Goal: Task Accomplishment & Management: Manage account settings

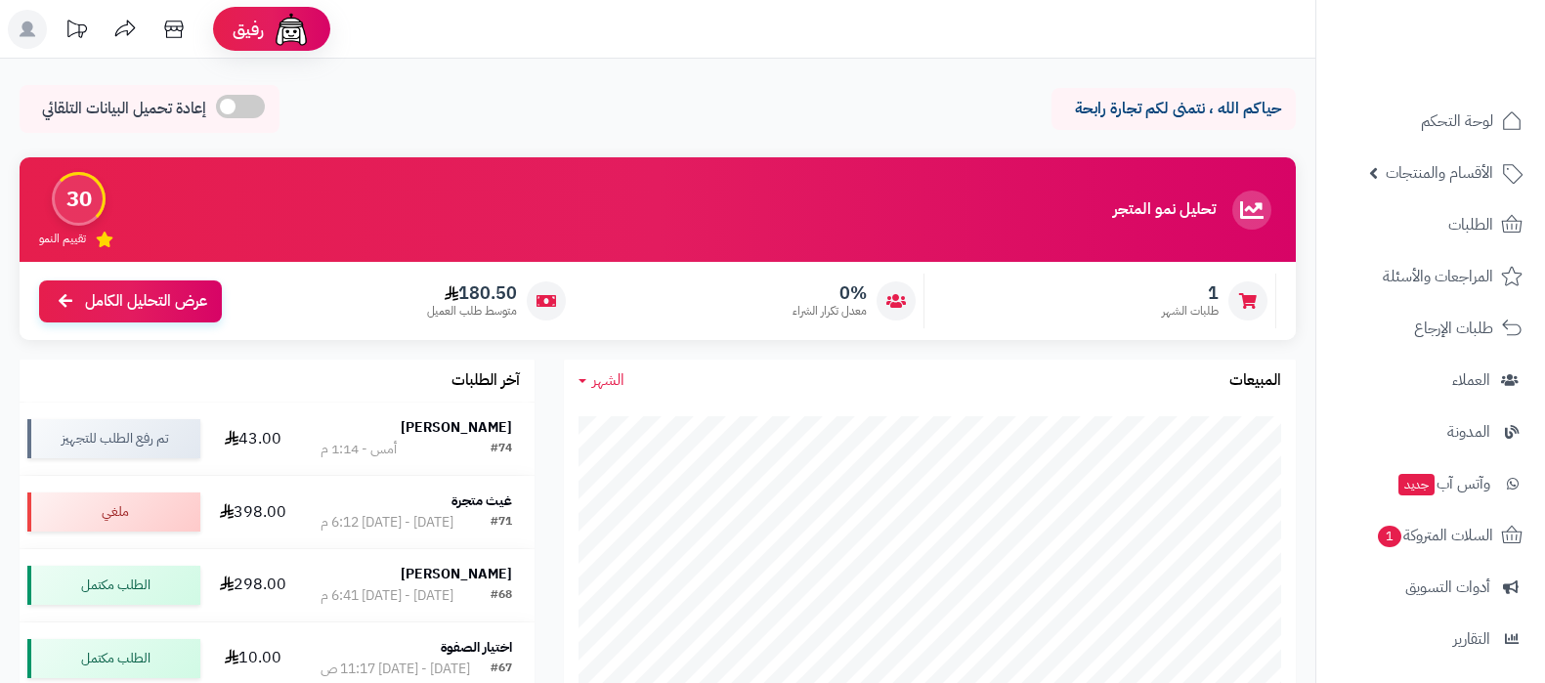
click at [1462, 239] on link "الطلبات" at bounding box center [1430, 224] width 205 height 47
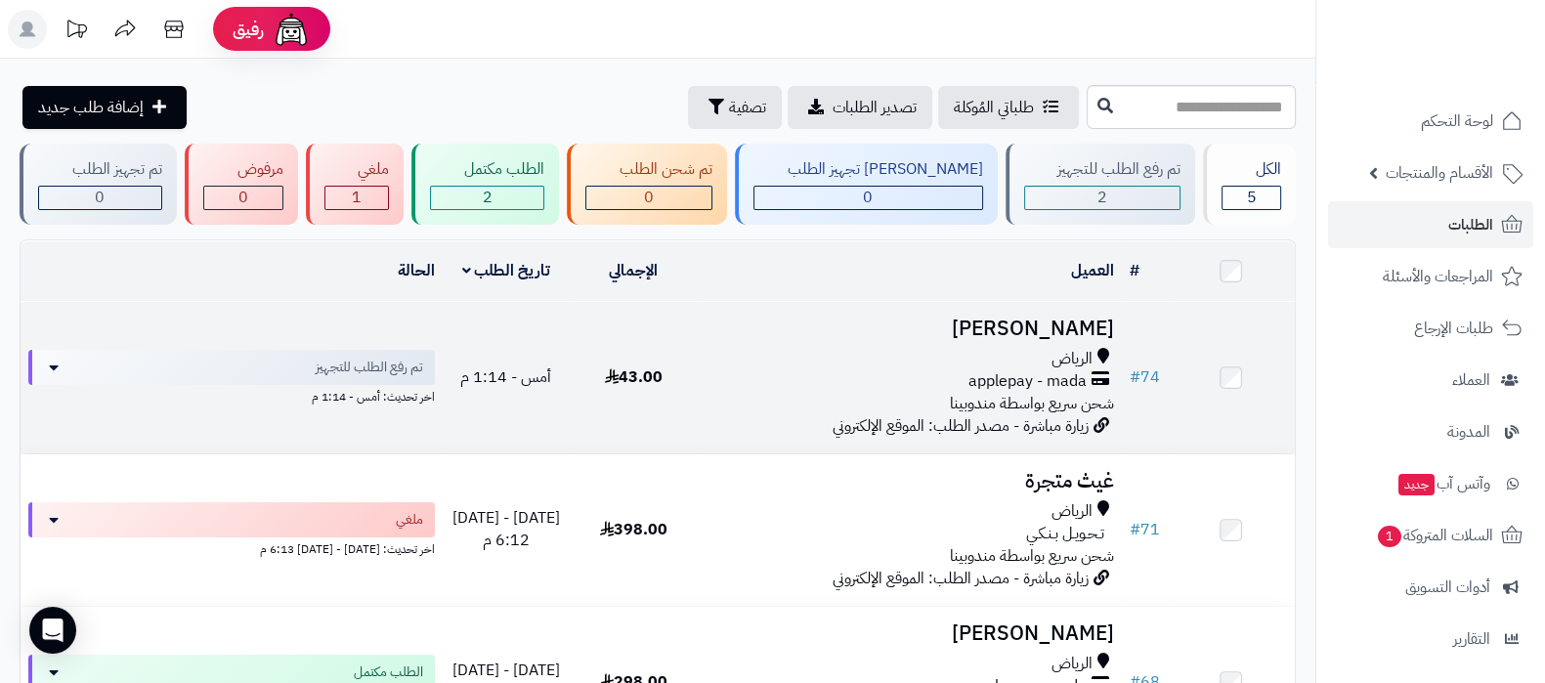
click at [1037, 330] on h3 "Najla Alqernass" at bounding box center [909, 329] width 409 height 22
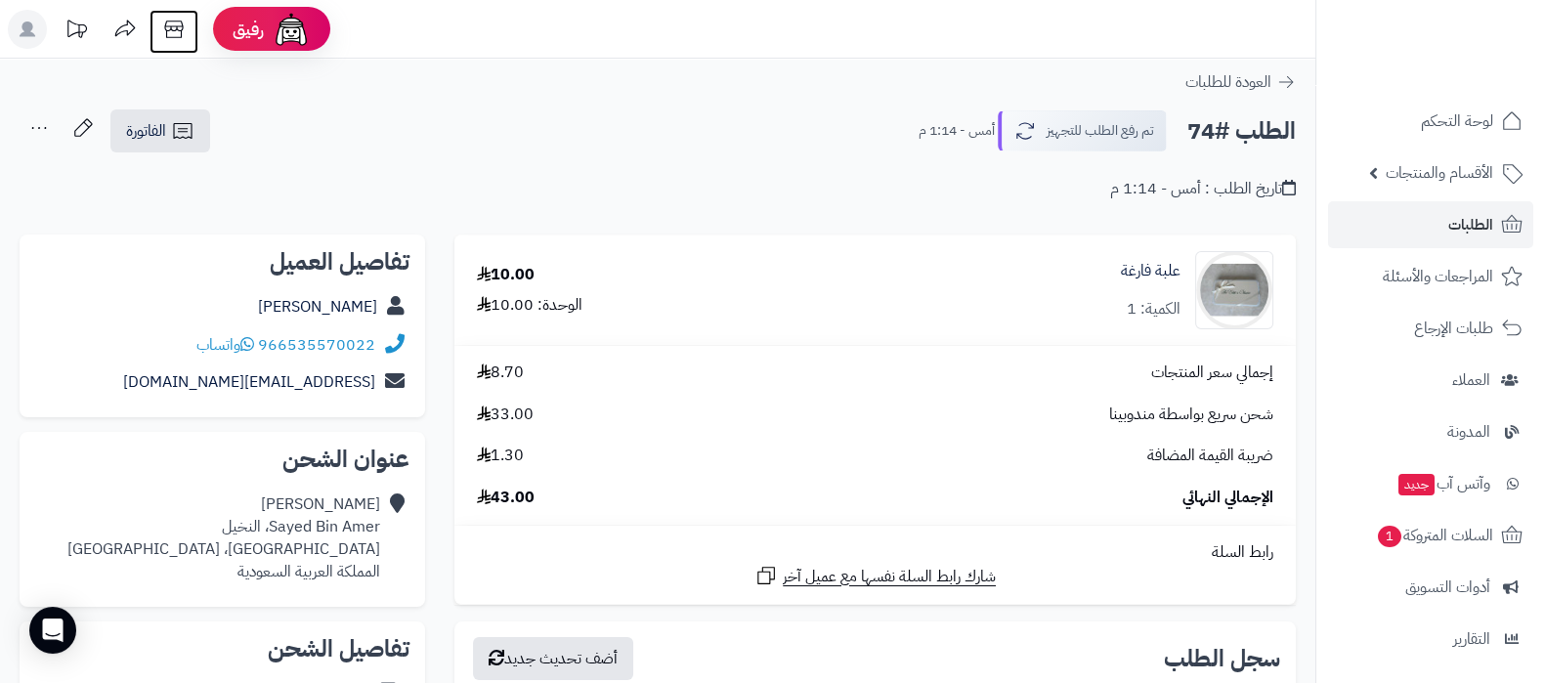
click at [162, 32] on icon at bounding box center [173, 29] width 39 height 39
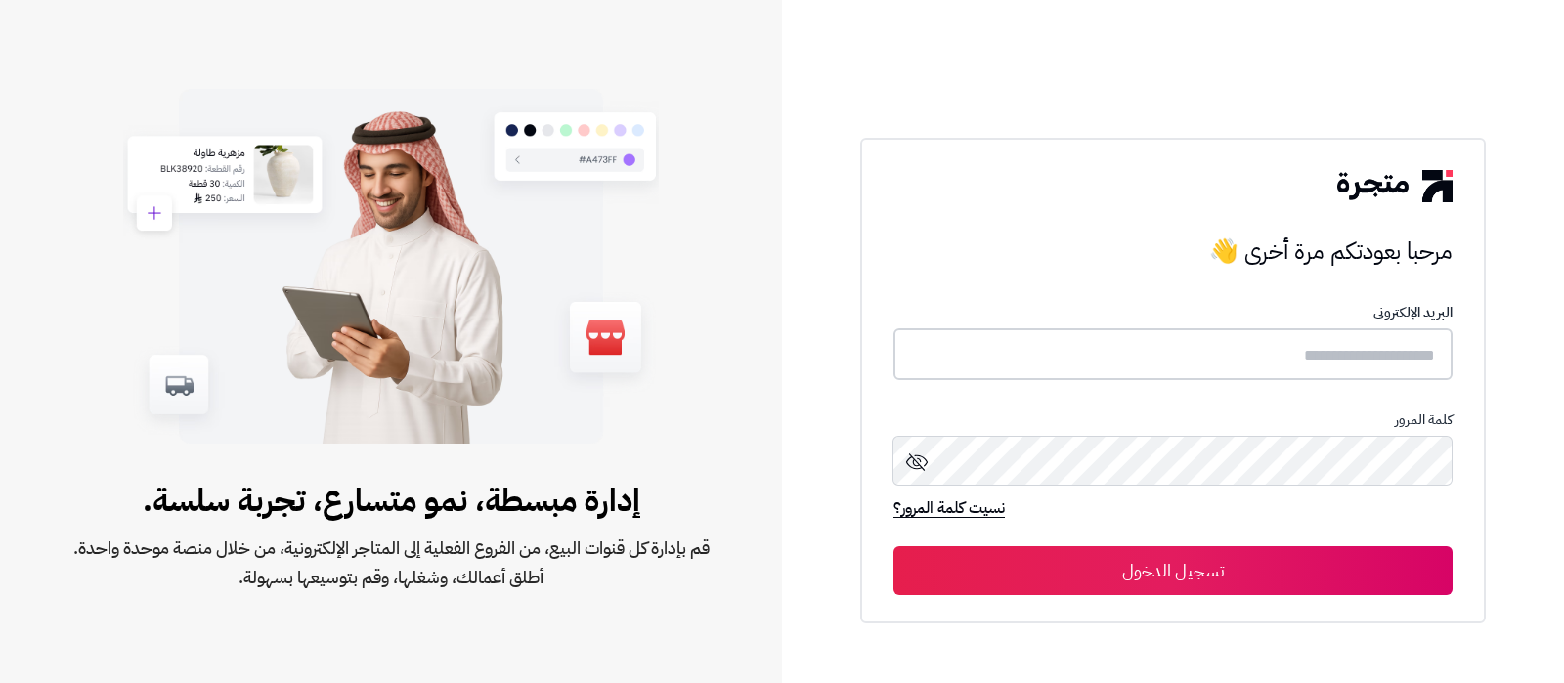
type input "**********"
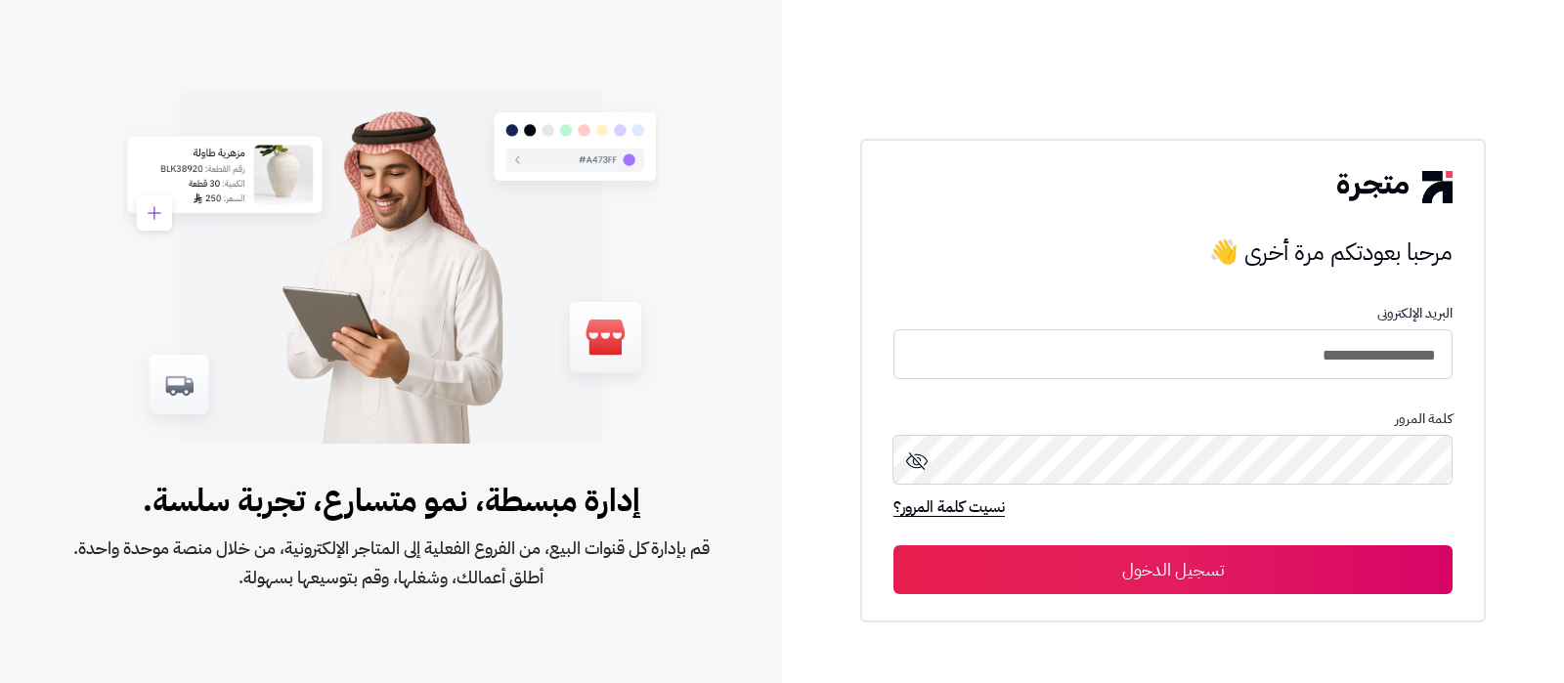
click at [1220, 574] on button "تسجيل الدخول" at bounding box center [1172, 569] width 559 height 49
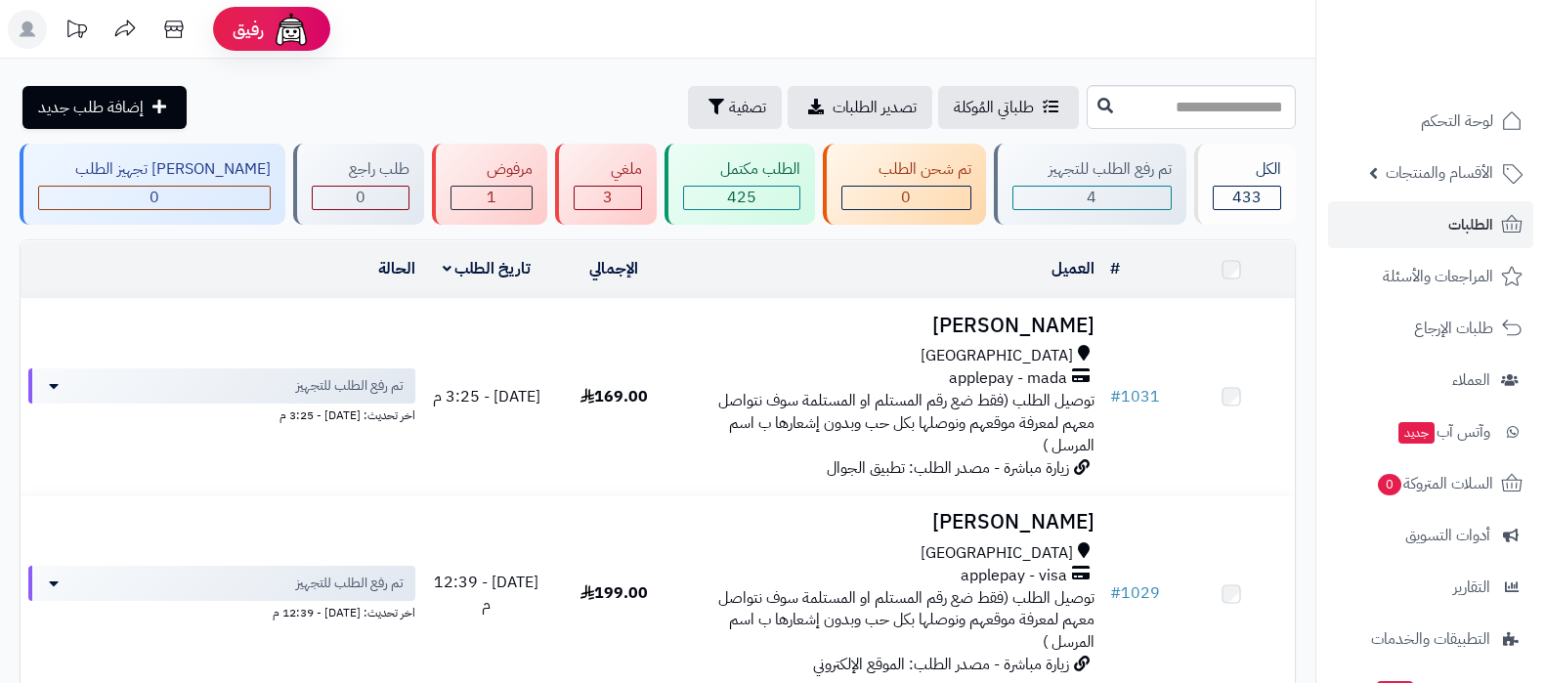
click at [1004, 315] on h3 "[PERSON_NAME]" at bounding box center [889, 326] width 409 height 22
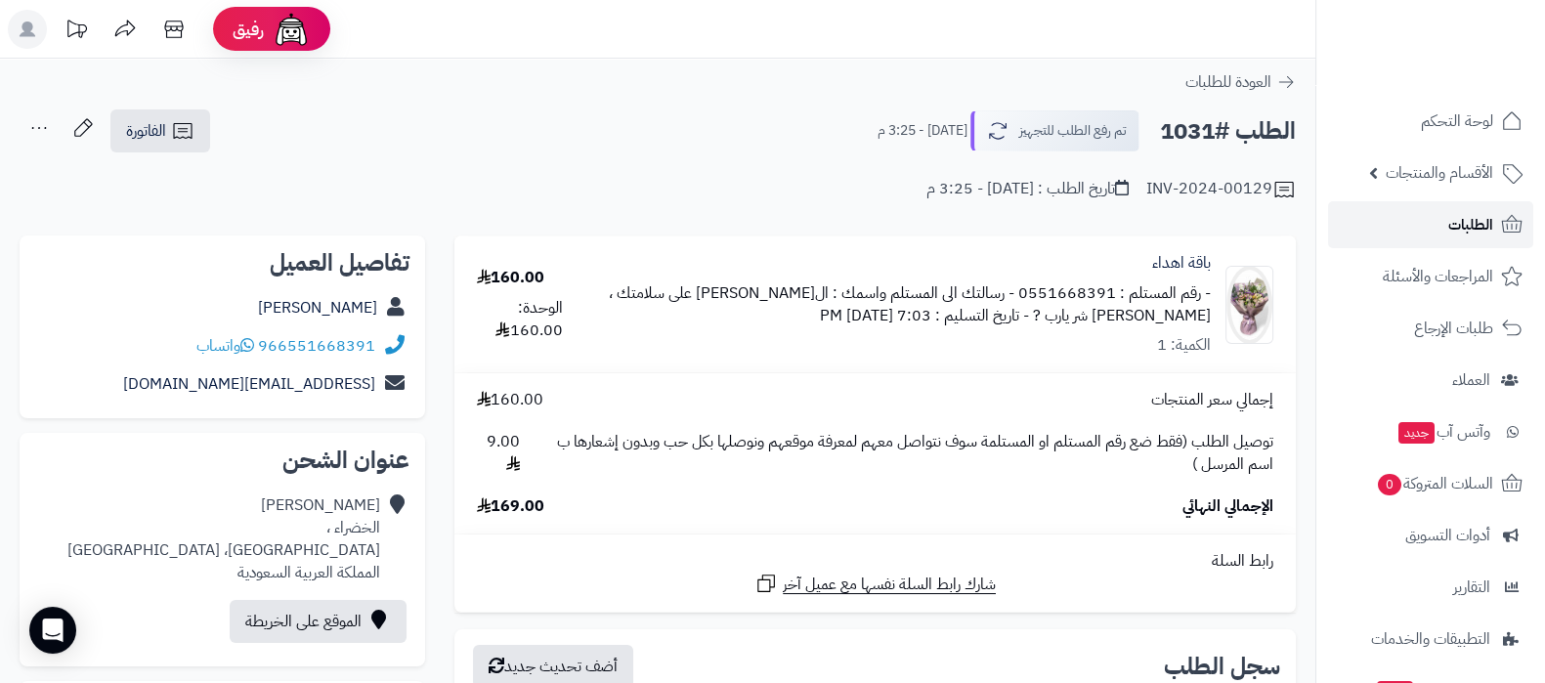
click at [1432, 214] on link "الطلبات" at bounding box center [1430, 224] width 205 height 47
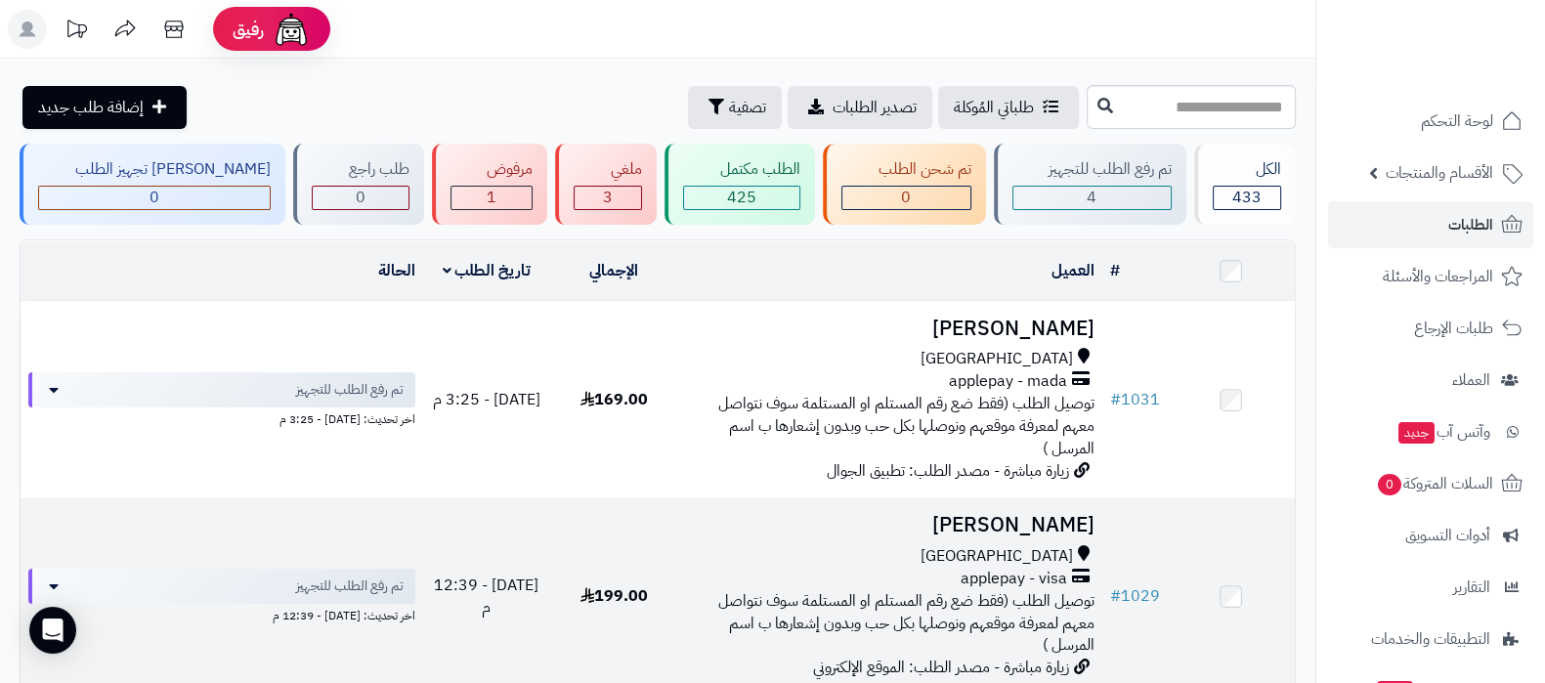
click at [988, 514] on h3 "[PERSON_NAME]" at bounding box center [889, 525] width 409 height 22
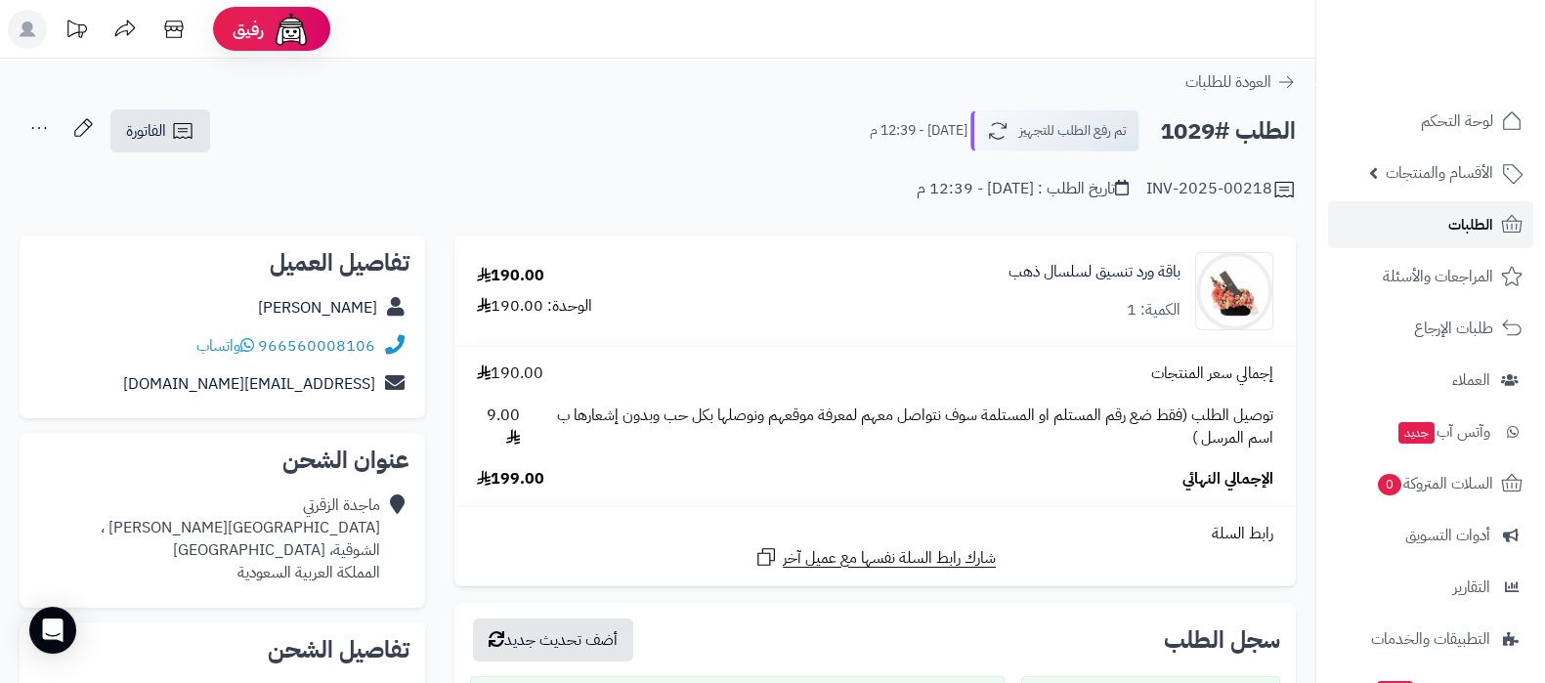
click at [1455, 228] on span "الطلبات" at bounding box center [1470, 224] width 45 height 27
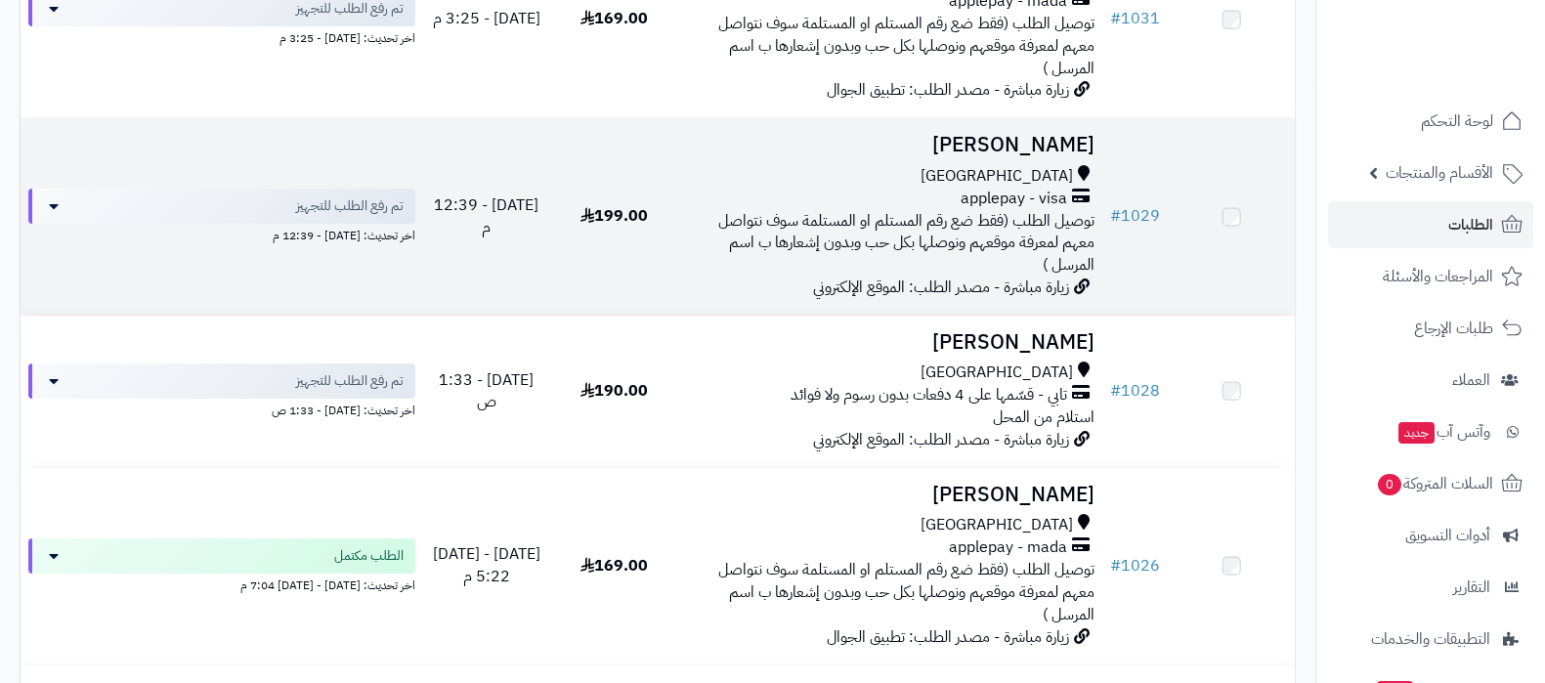
scroll to position [377, 0]
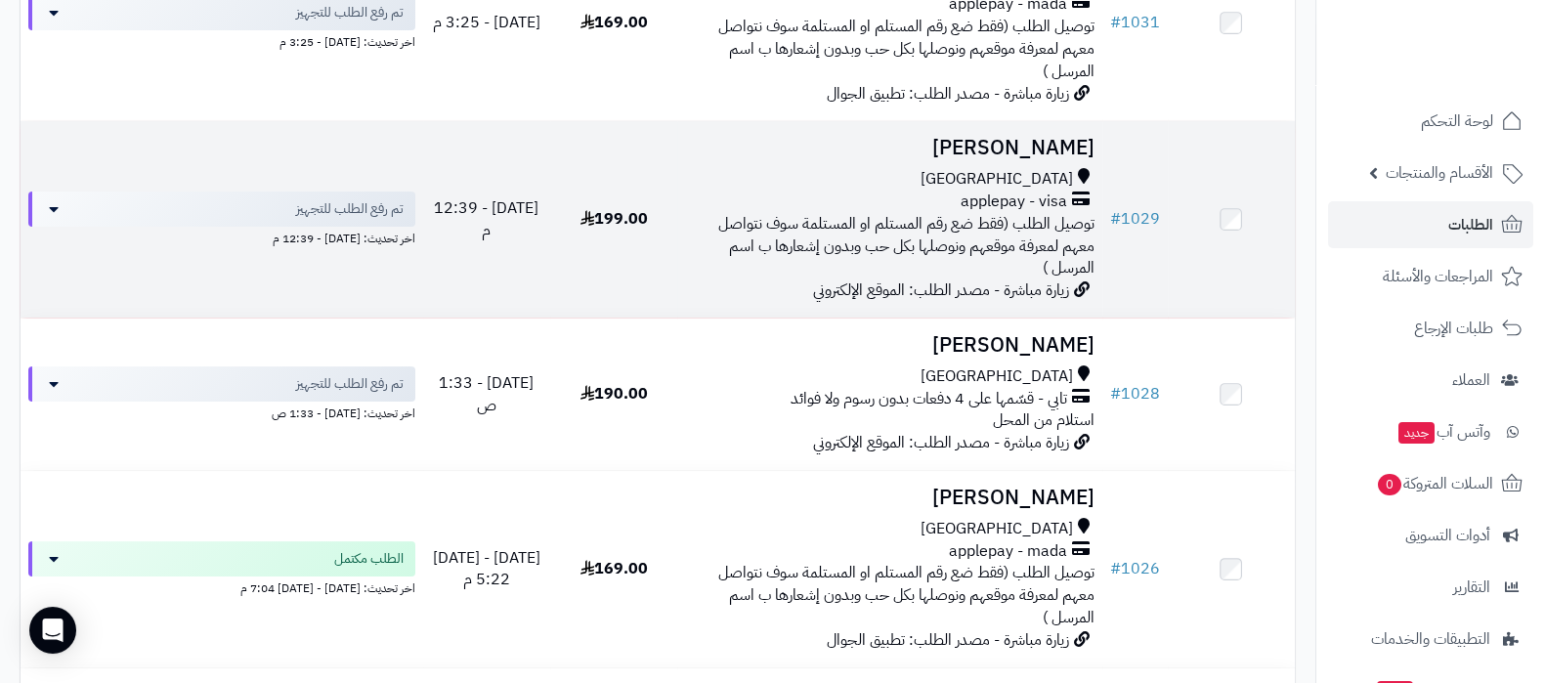
click at [1020, 150] on h3 "[PERSON_NAME]" at bounding box center [889, 148] width 409 height 22
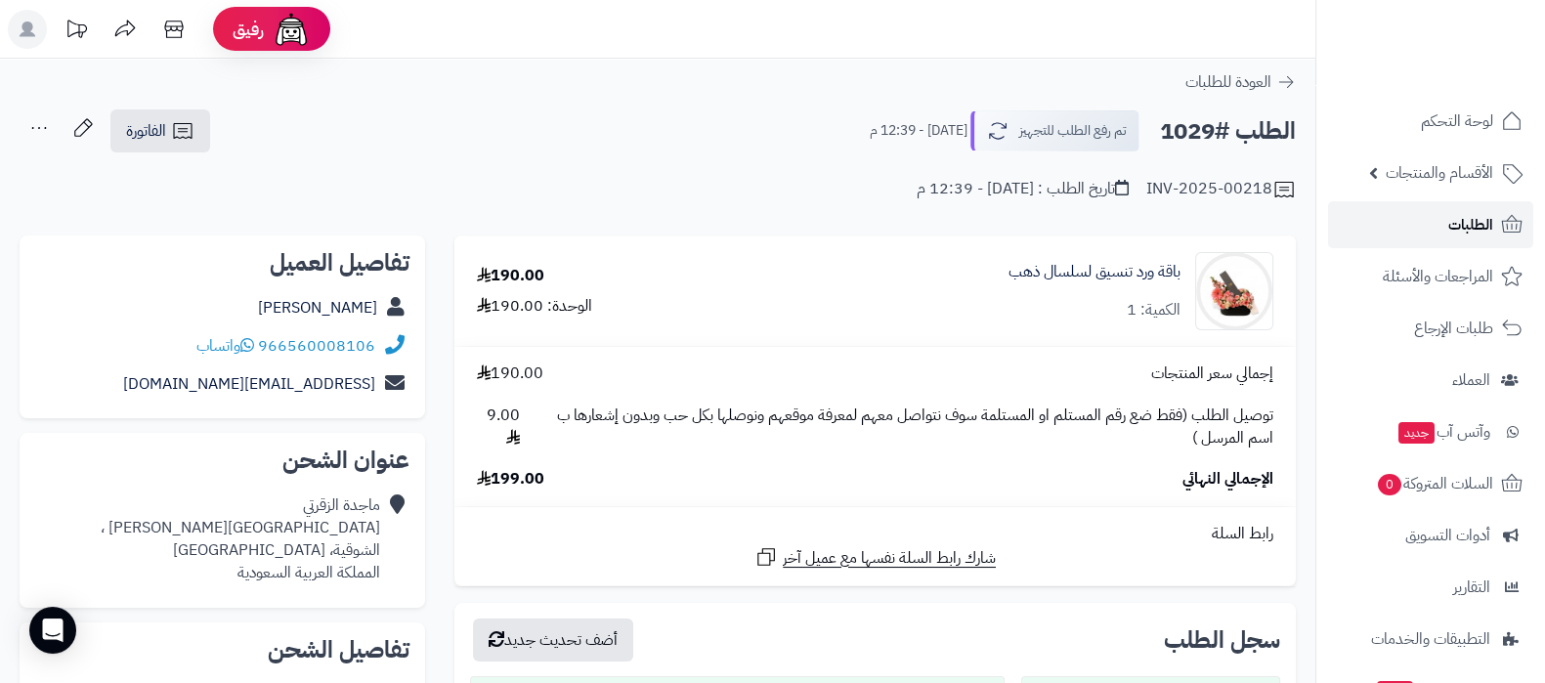
click at [1431, 220] on link "الطلبات" at bounding box center [1430, 224] width 205 height 47
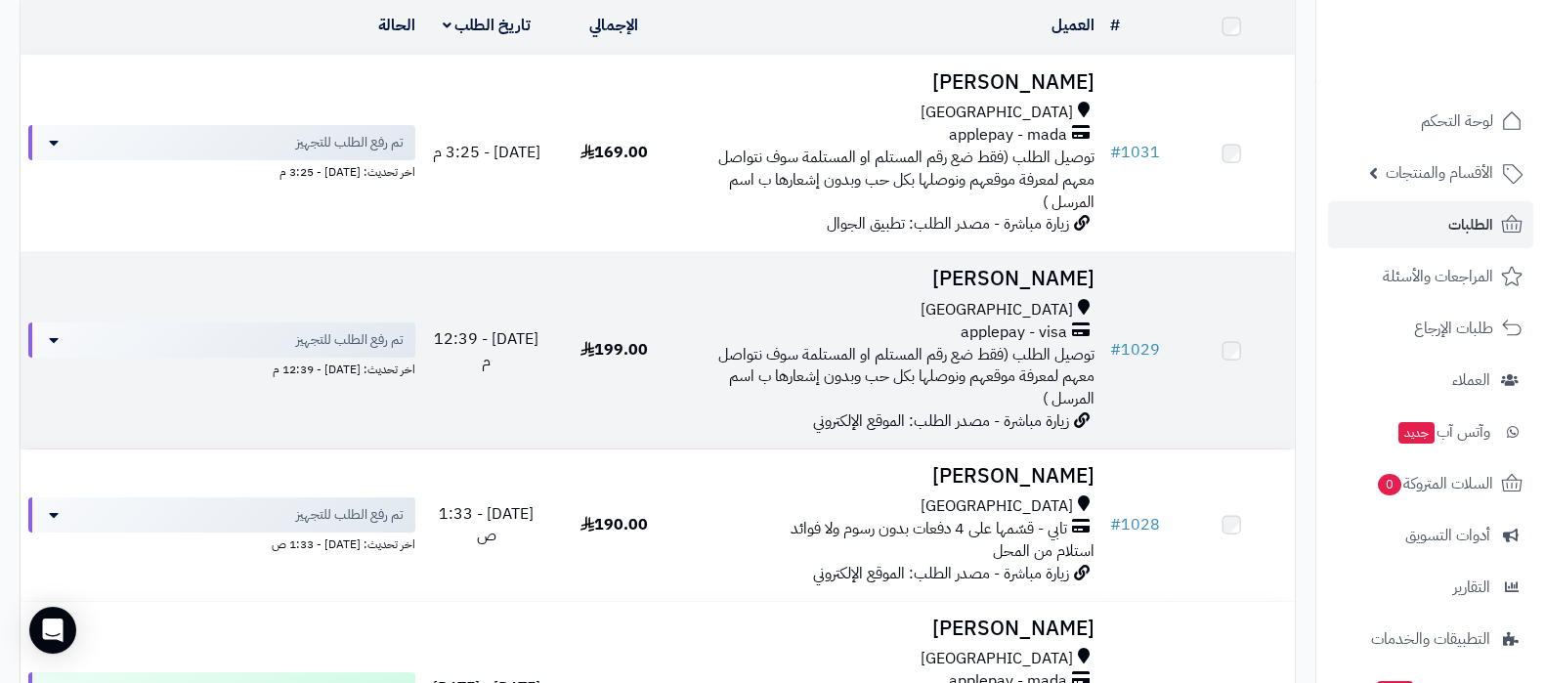
scroll to position [243, 0]
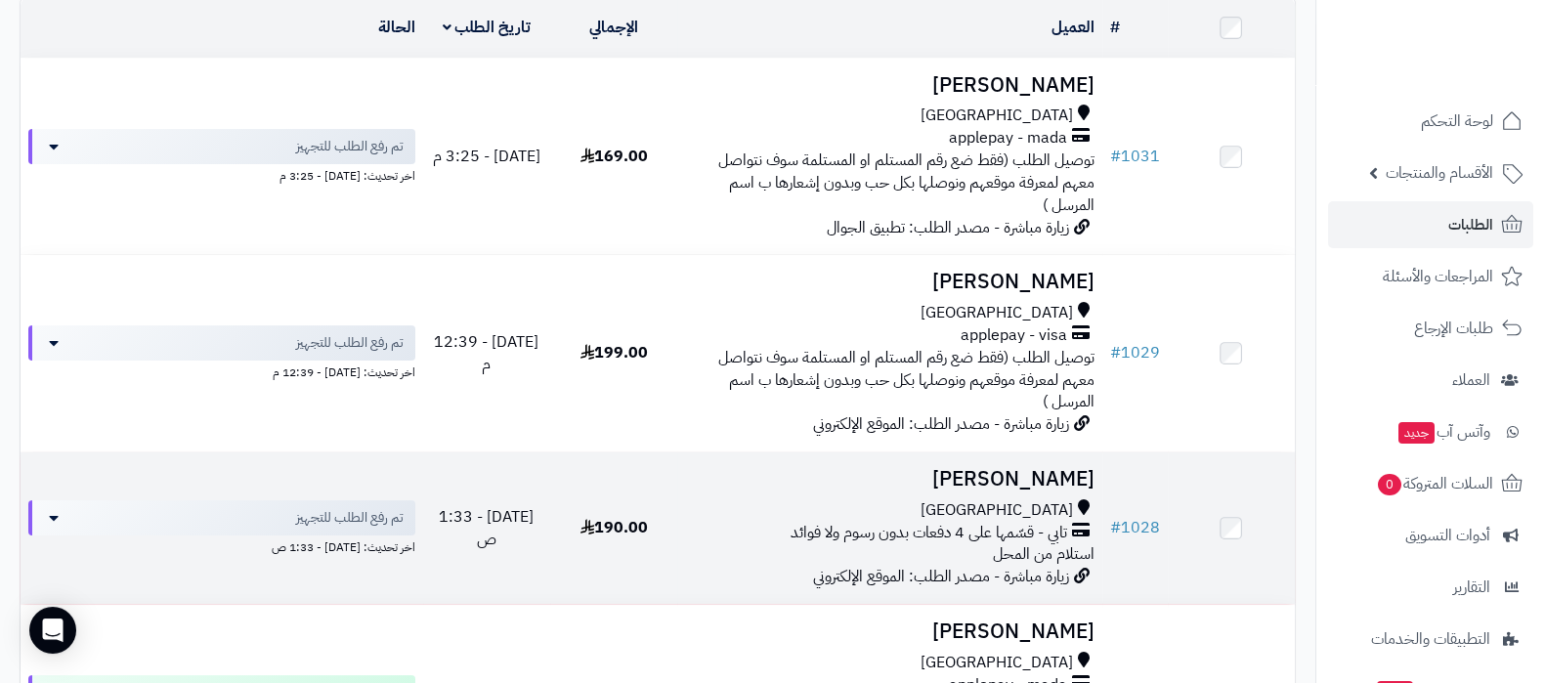
click at [994, 470] on h3 "عايد الشمري" at bounding box center [889, 479] width 409 height 22
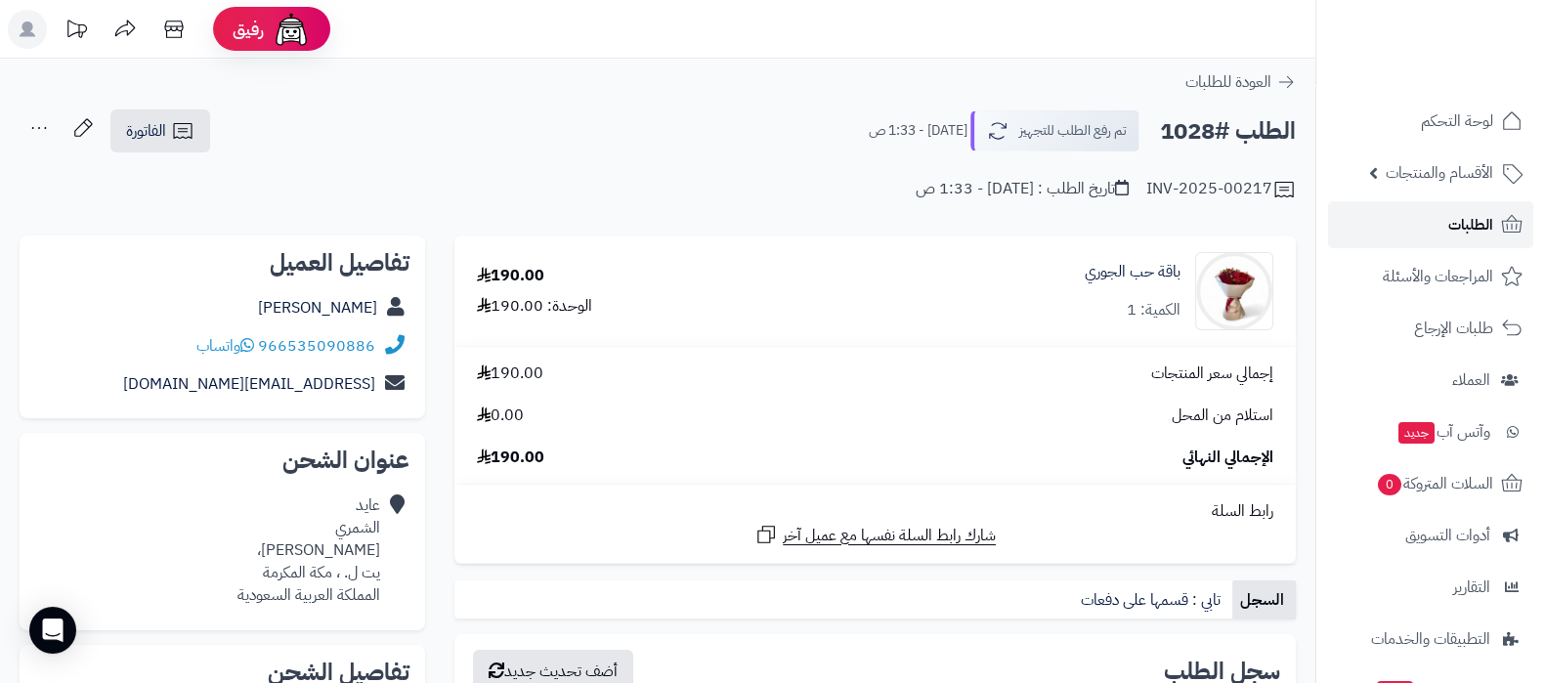
click at [1426, 227] on link "الطلبات" at bounding box center [1430, 224] width 205 height 47
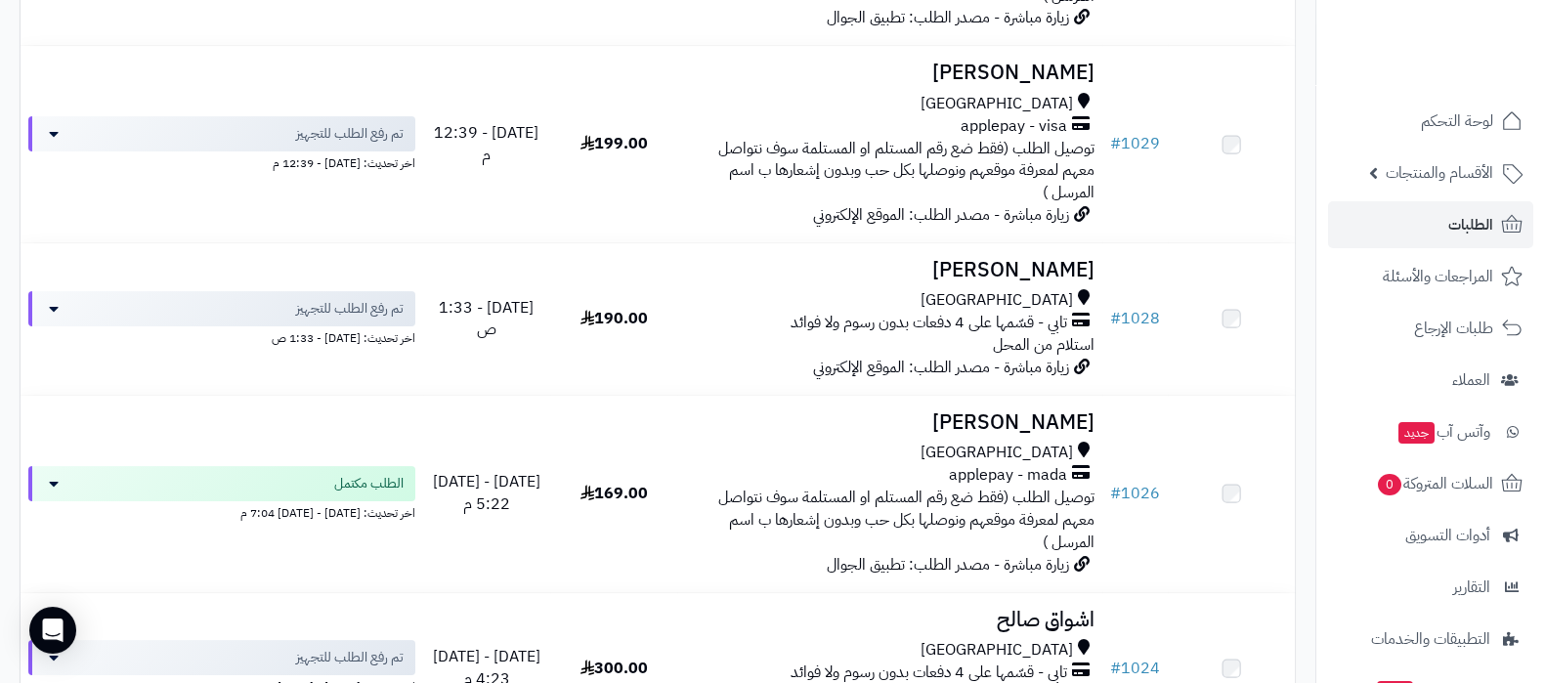
scroll to position [488, 0]
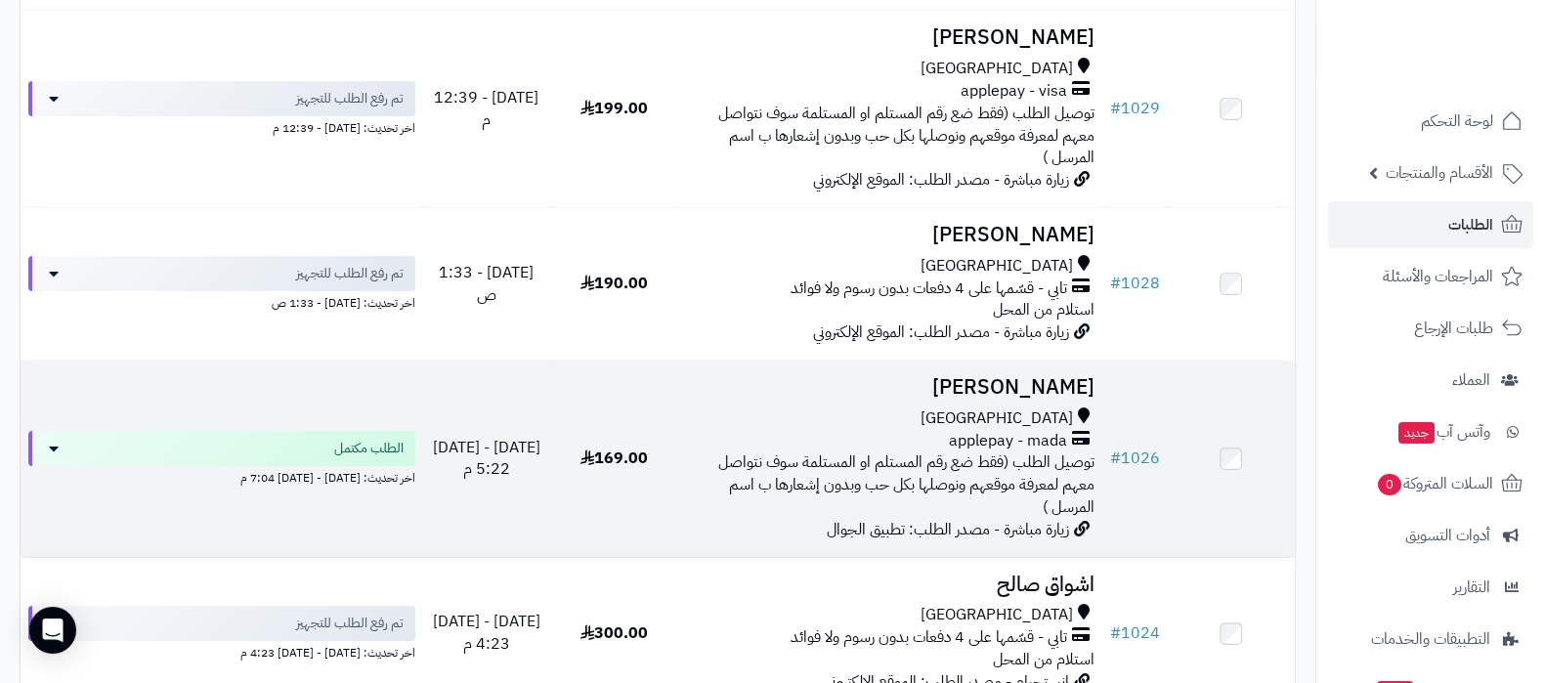
click at [1039, 387] on h3 "[PERSON_NAME]" at bounding box center [889, 387] width 409 height 22
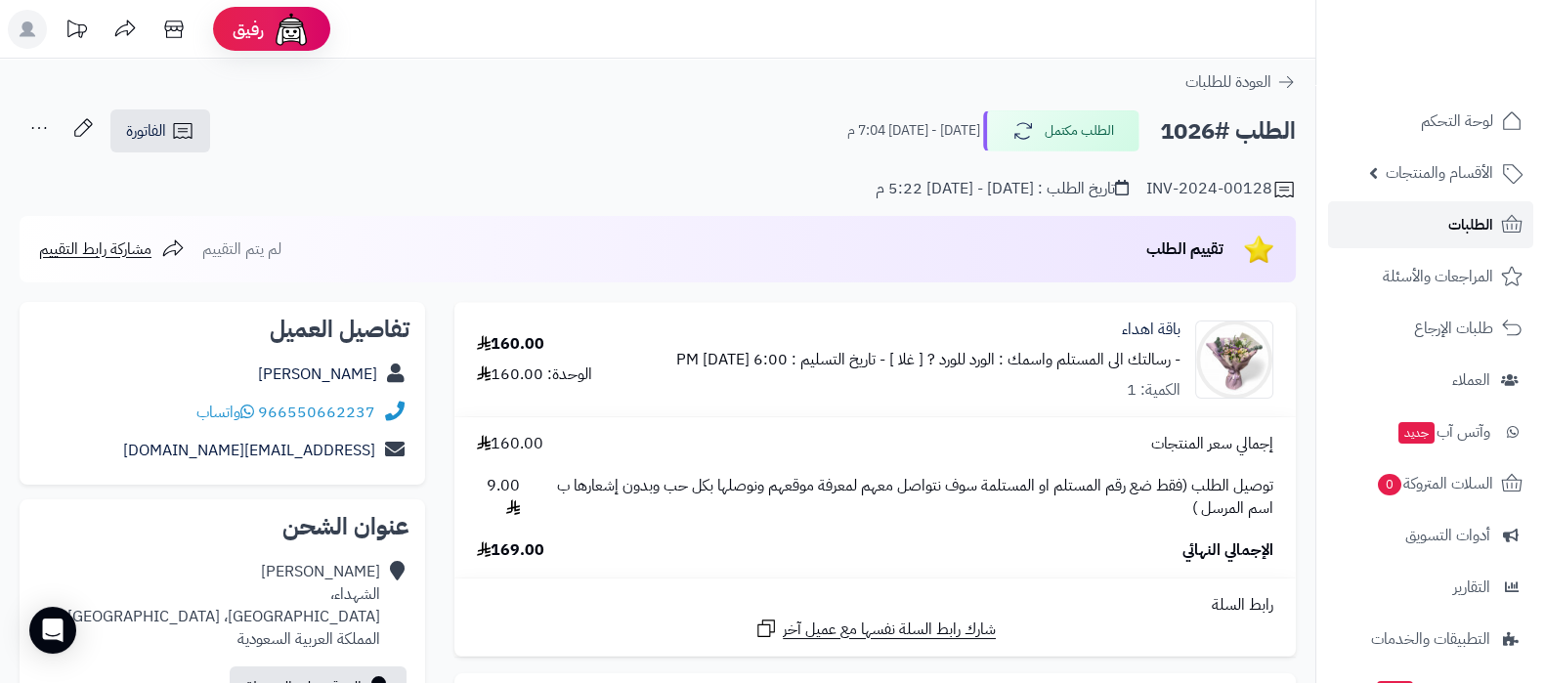
click at [1449, 224] on span "الطلبات" at bounding box center [1470, 224] width 45 height 27
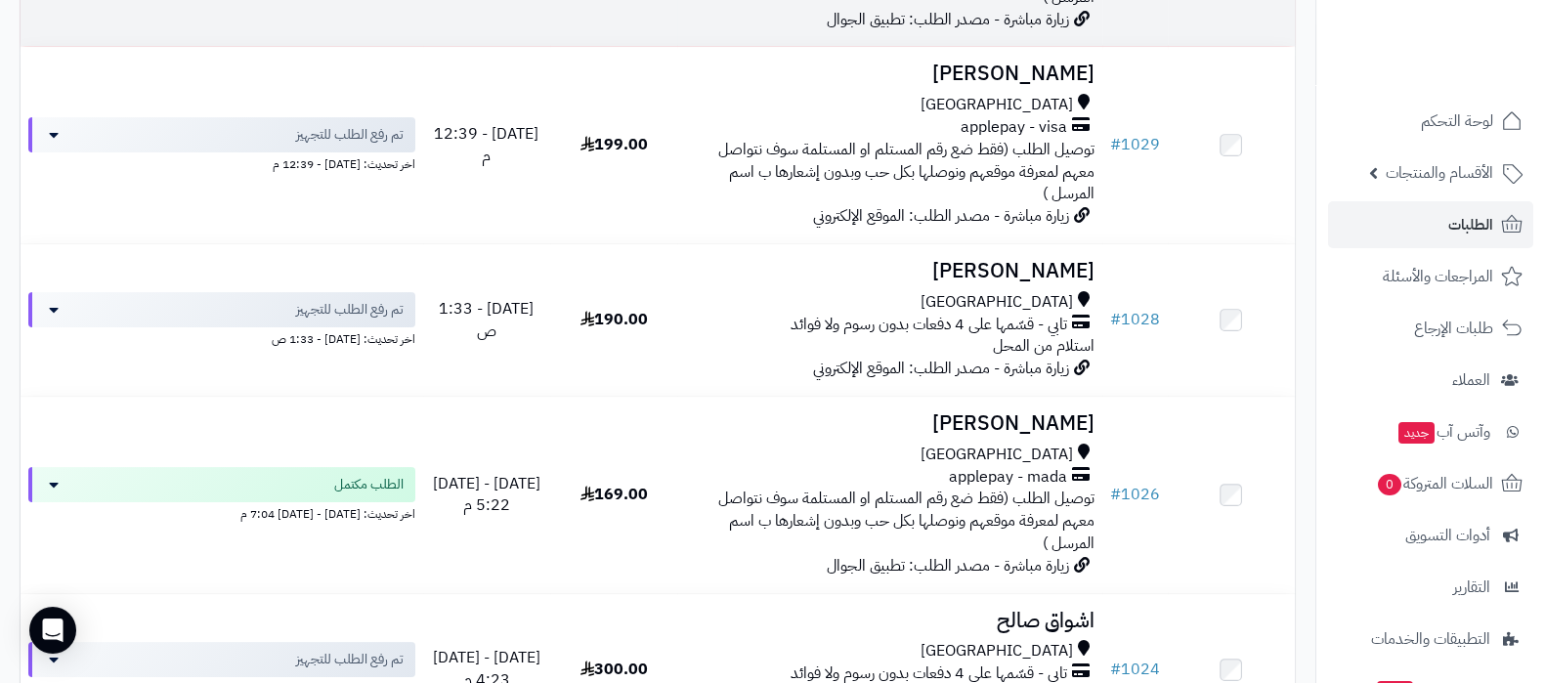
scroll to position [488, 0]
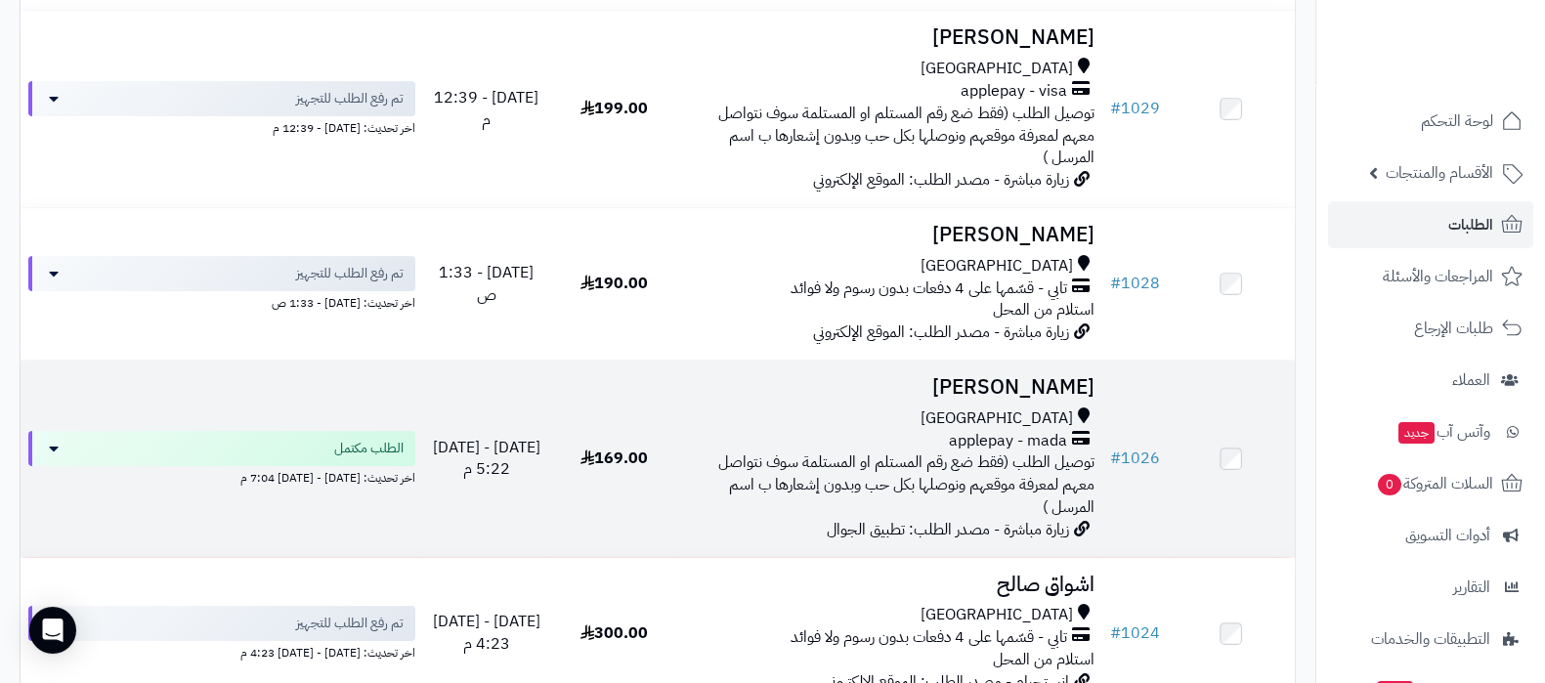
click at [981, 376] on h3 "[PERSON_NAME]" at bounding box center [889, 387] width 409 height 22
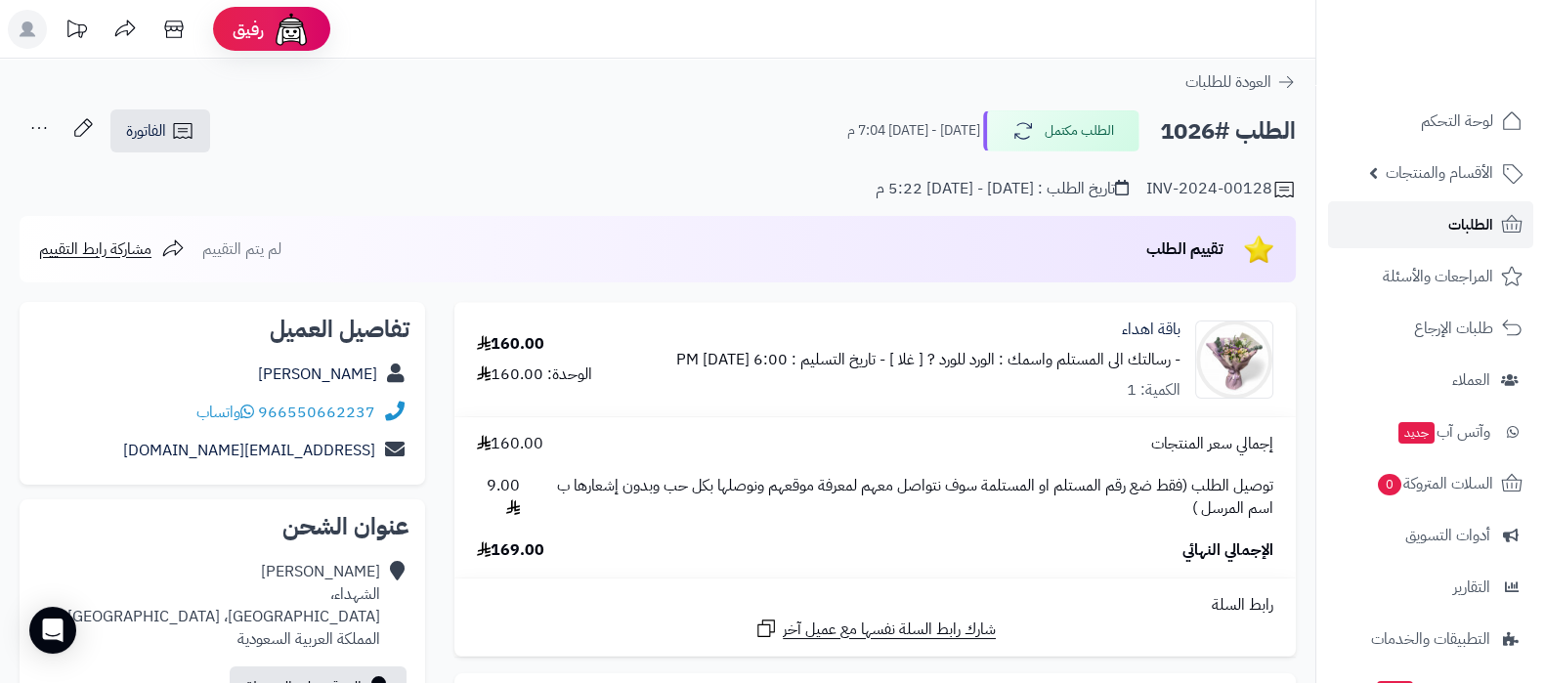
click at [1435, 226] on link "الطلبات" at bounding box center [1430, 224] width 205 height 47
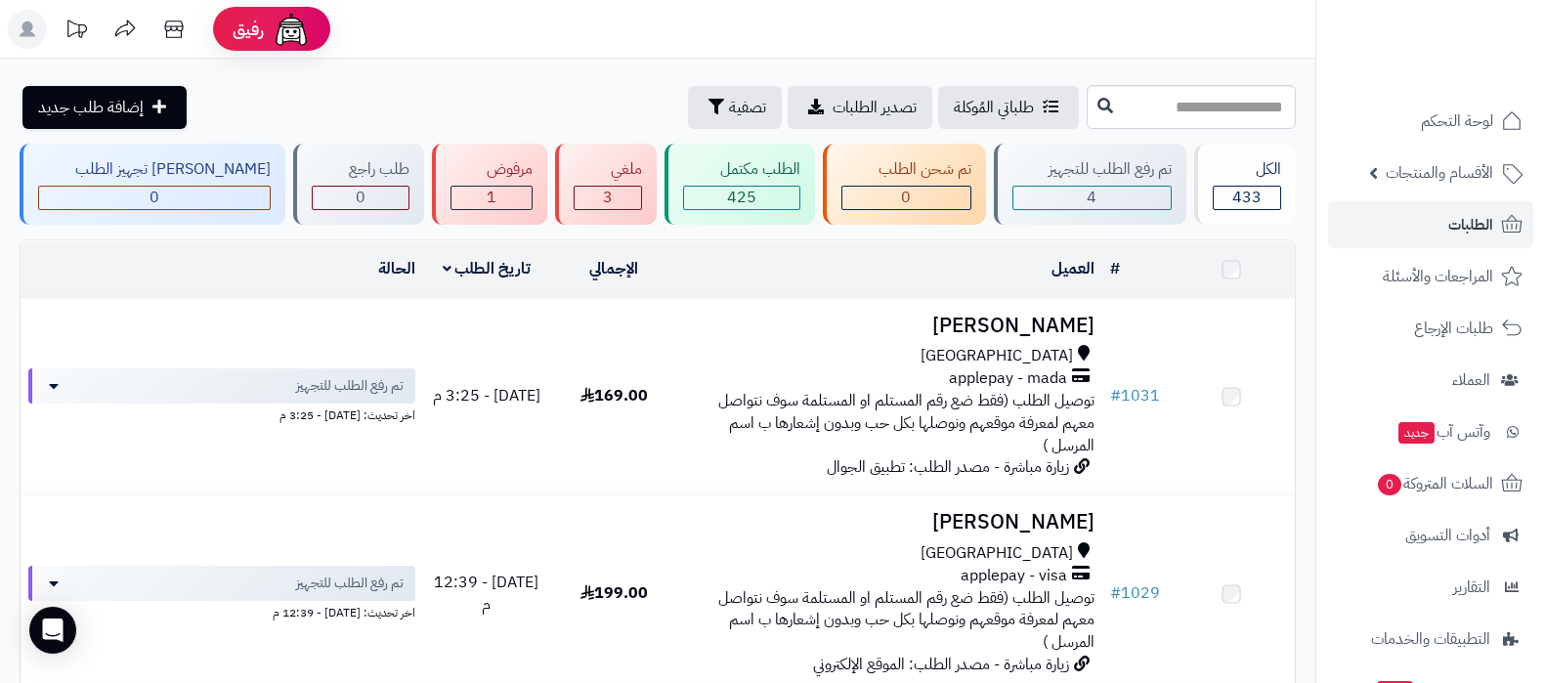
scroll to position [976, 0]
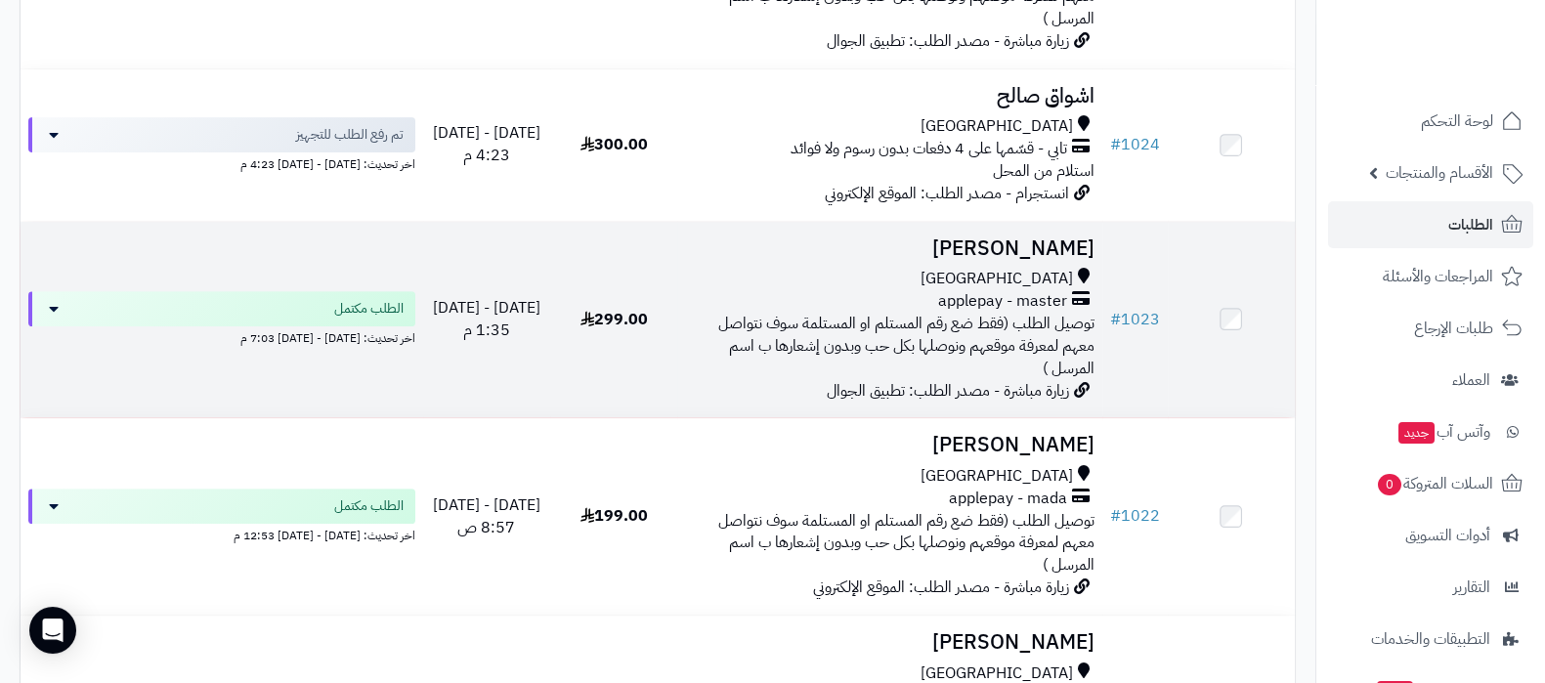
click at [1039, 244] on h3 "لجين فلمبان" at bounding box center [889, 248] width 409 height 22
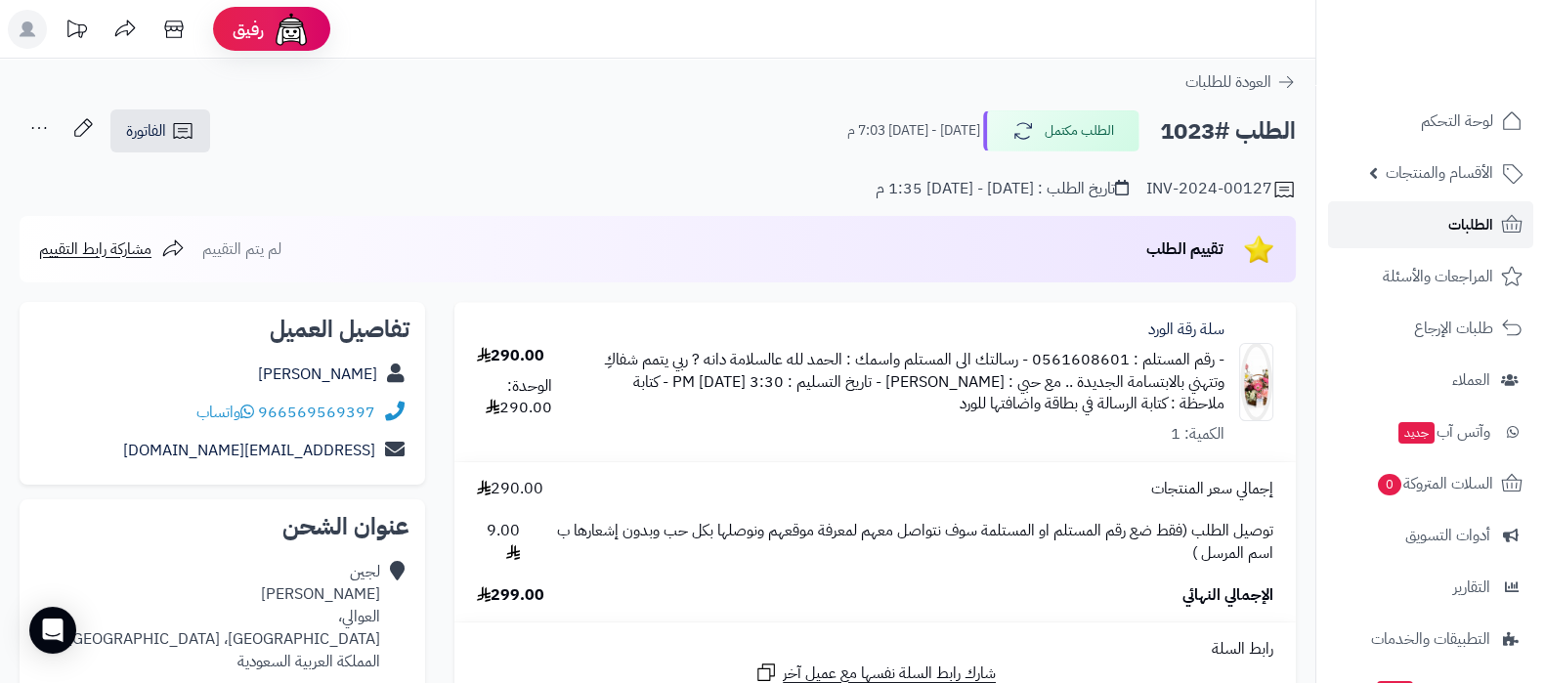
click at [1442, 227] on link "الطلبات" at bounding box center [1430, 224] width 205 height 47
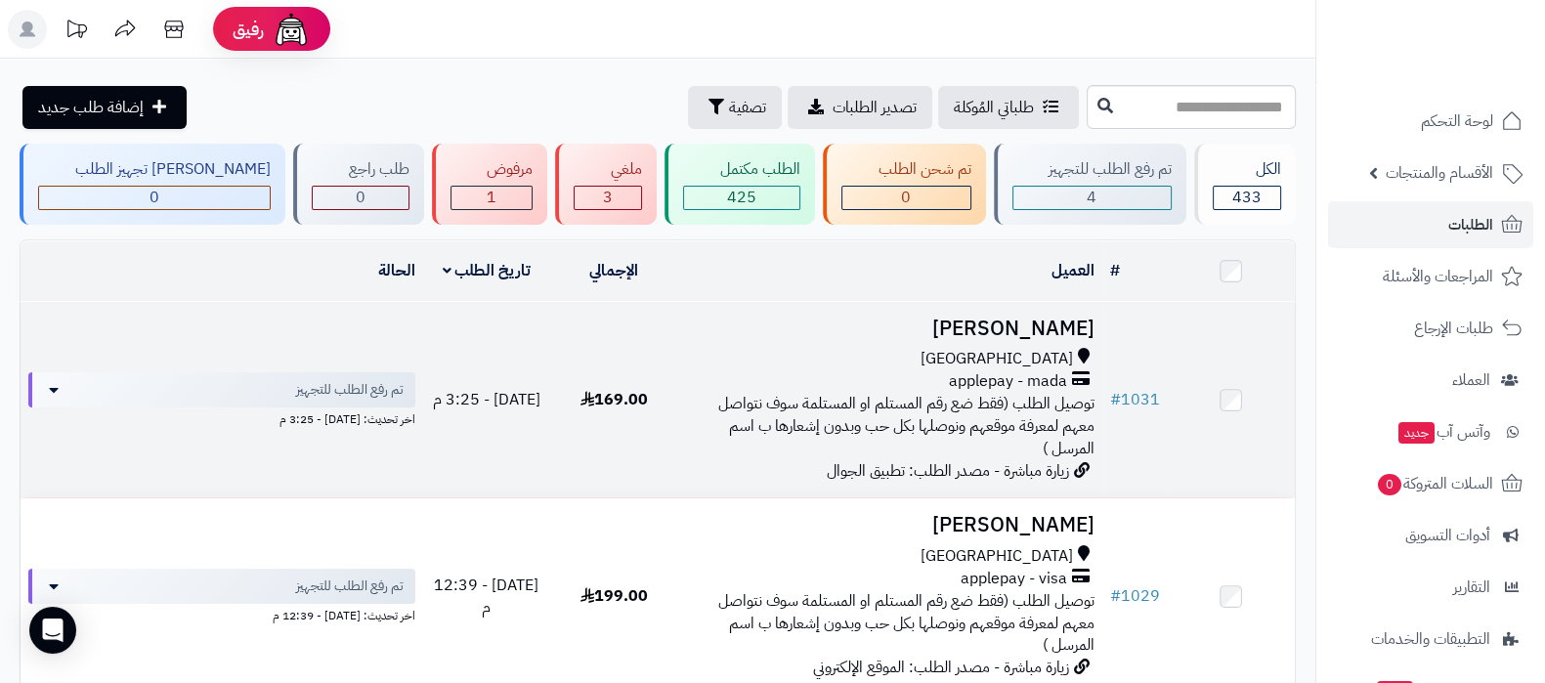
click at [999, 323] on h3 "[PERSON_NAME]" at bounding box center [889, 329] width 409 height 22
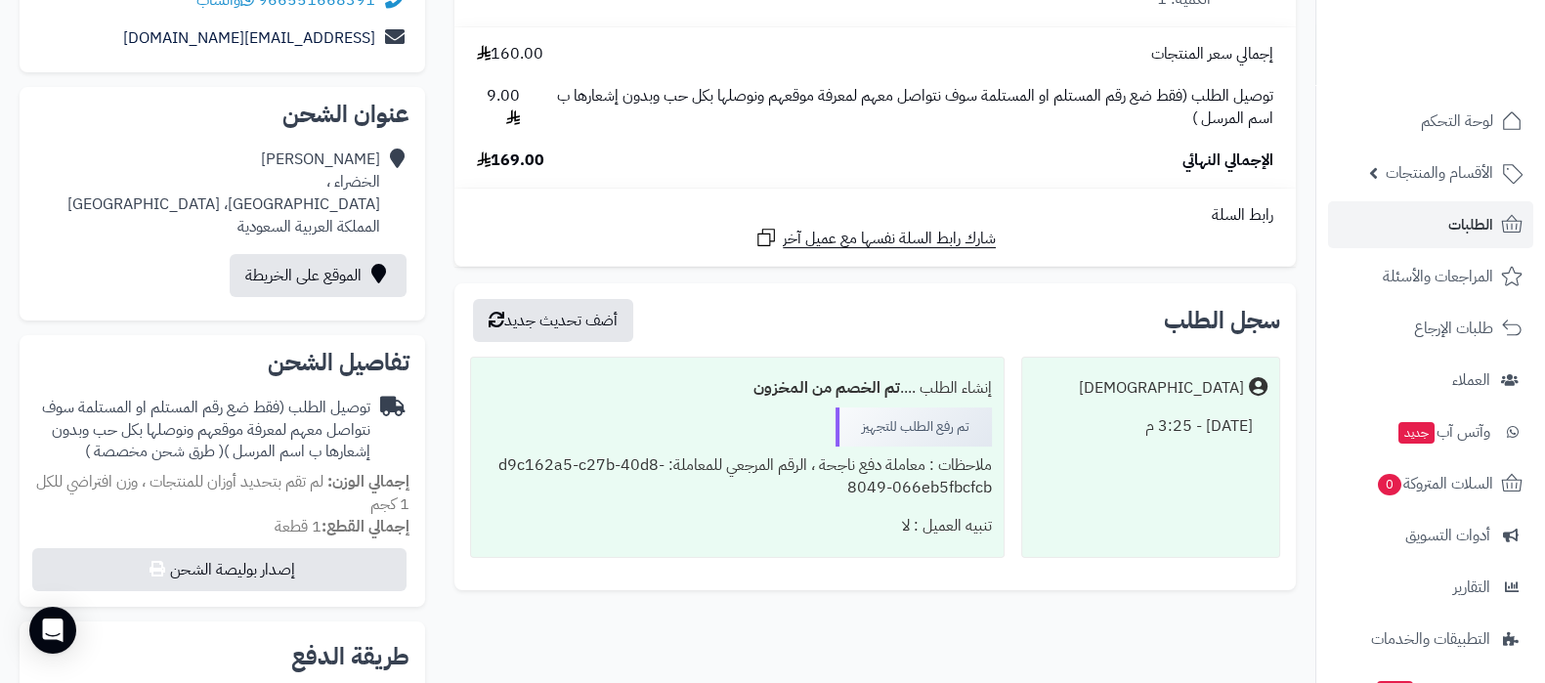
scroll to position [366, 0]
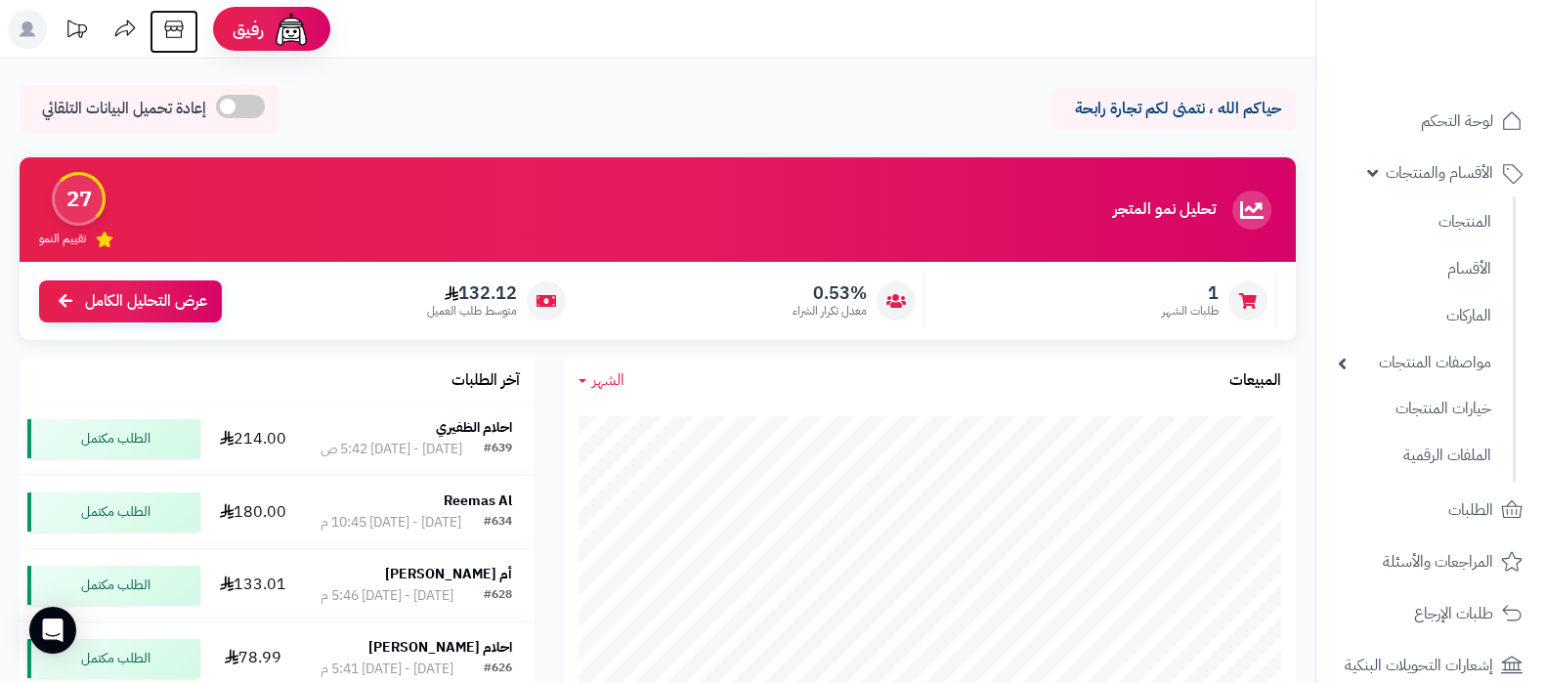
click at [175, 23] on icon at bounding box center [173, 29] width 39 height 39
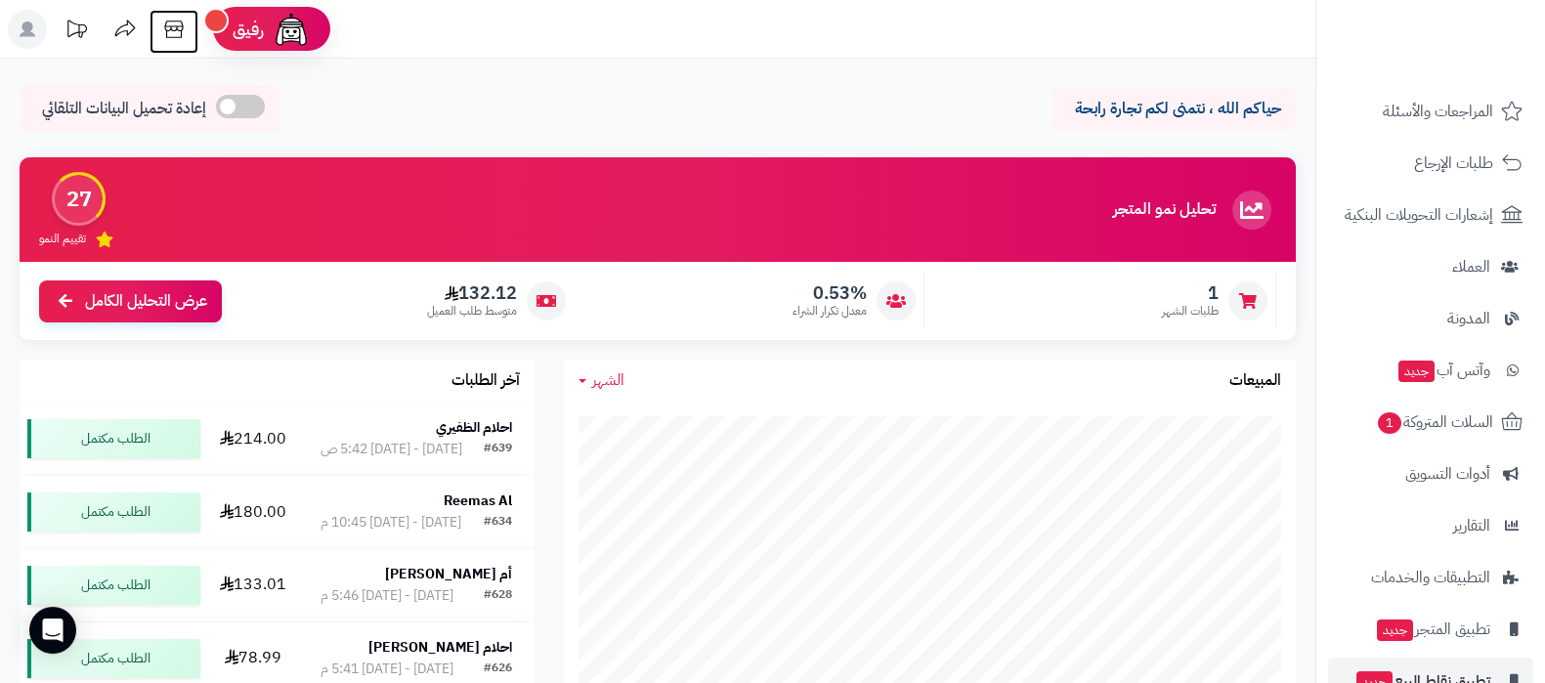
scroll to position [547, 0]
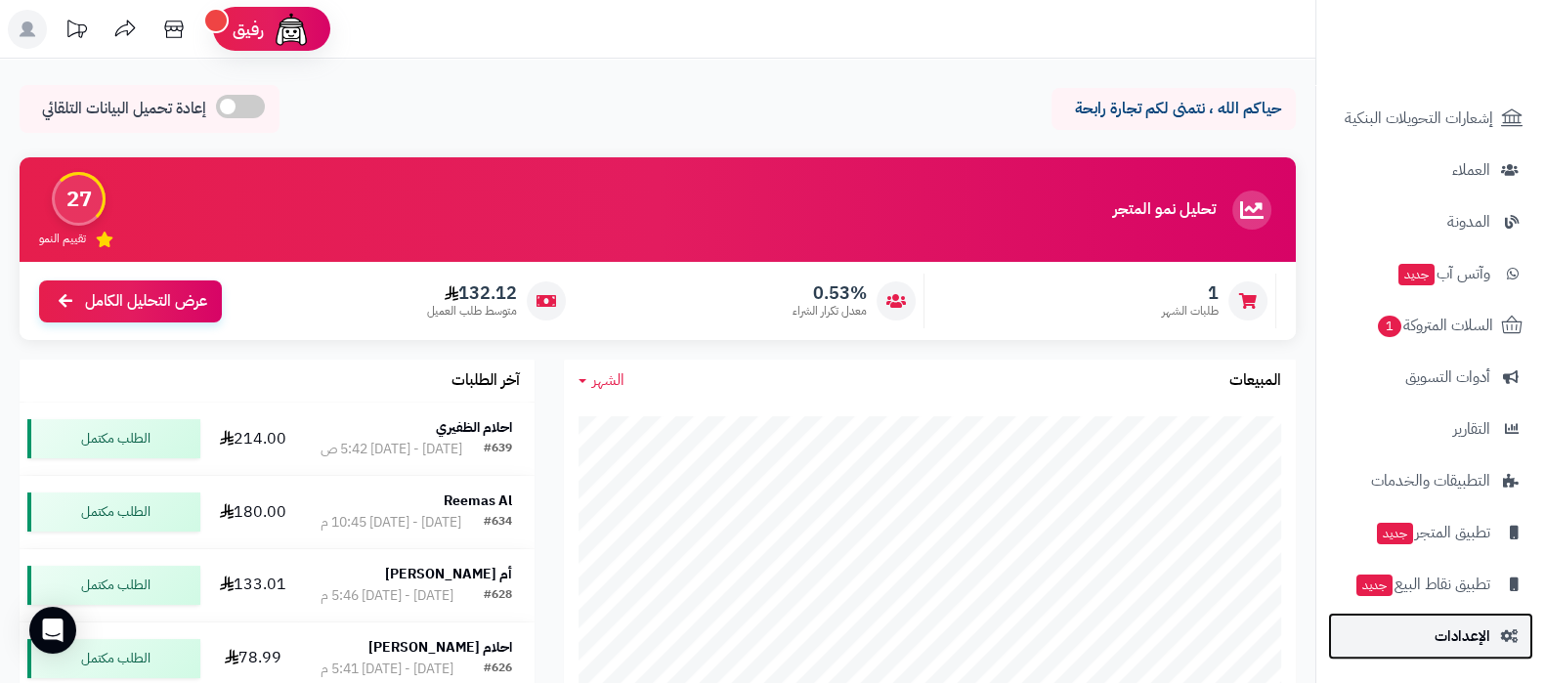
click at [1429, 645] on link "الإعدادات" at bounding box center [1430, 636] width 205 height 47
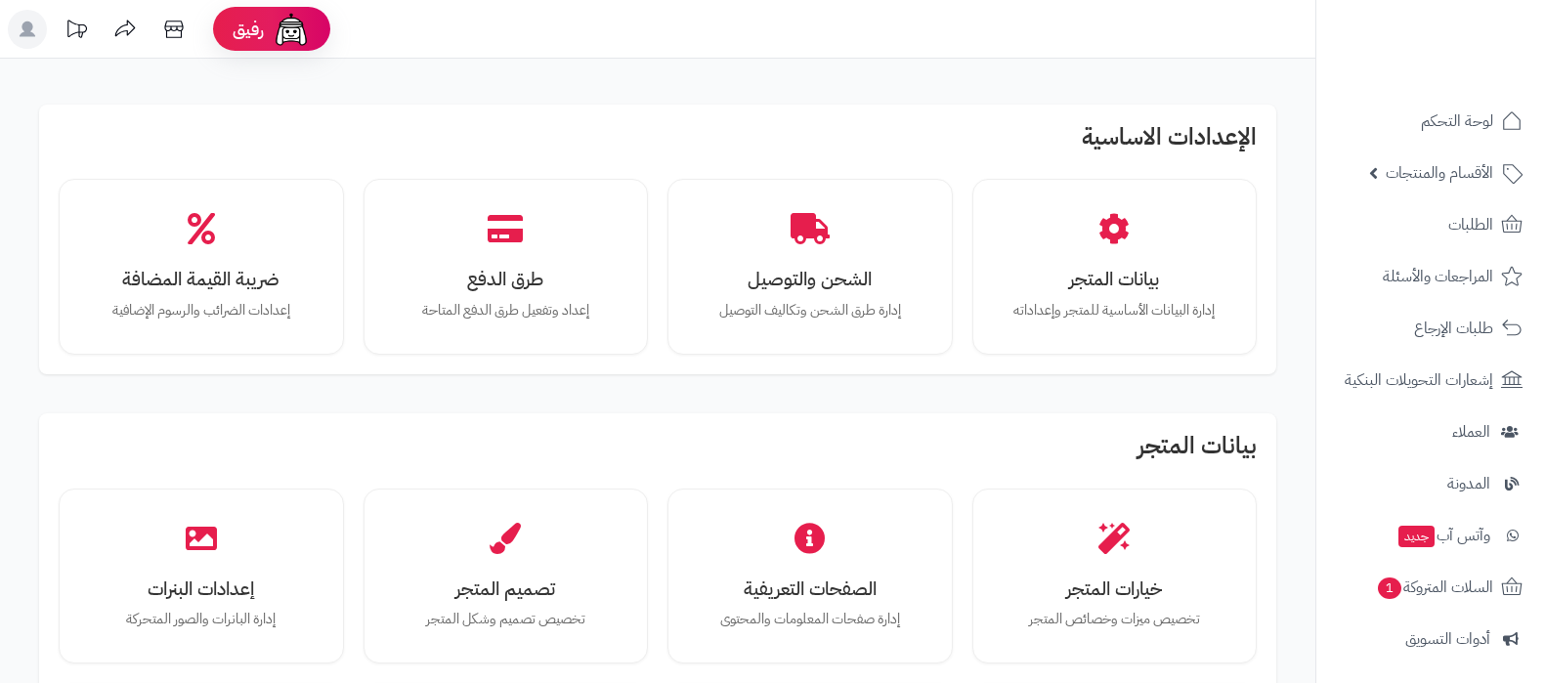
click at [475, 579] on h3 "تصميم المتجر" at bounding box center [506, 589] width 217 height 21
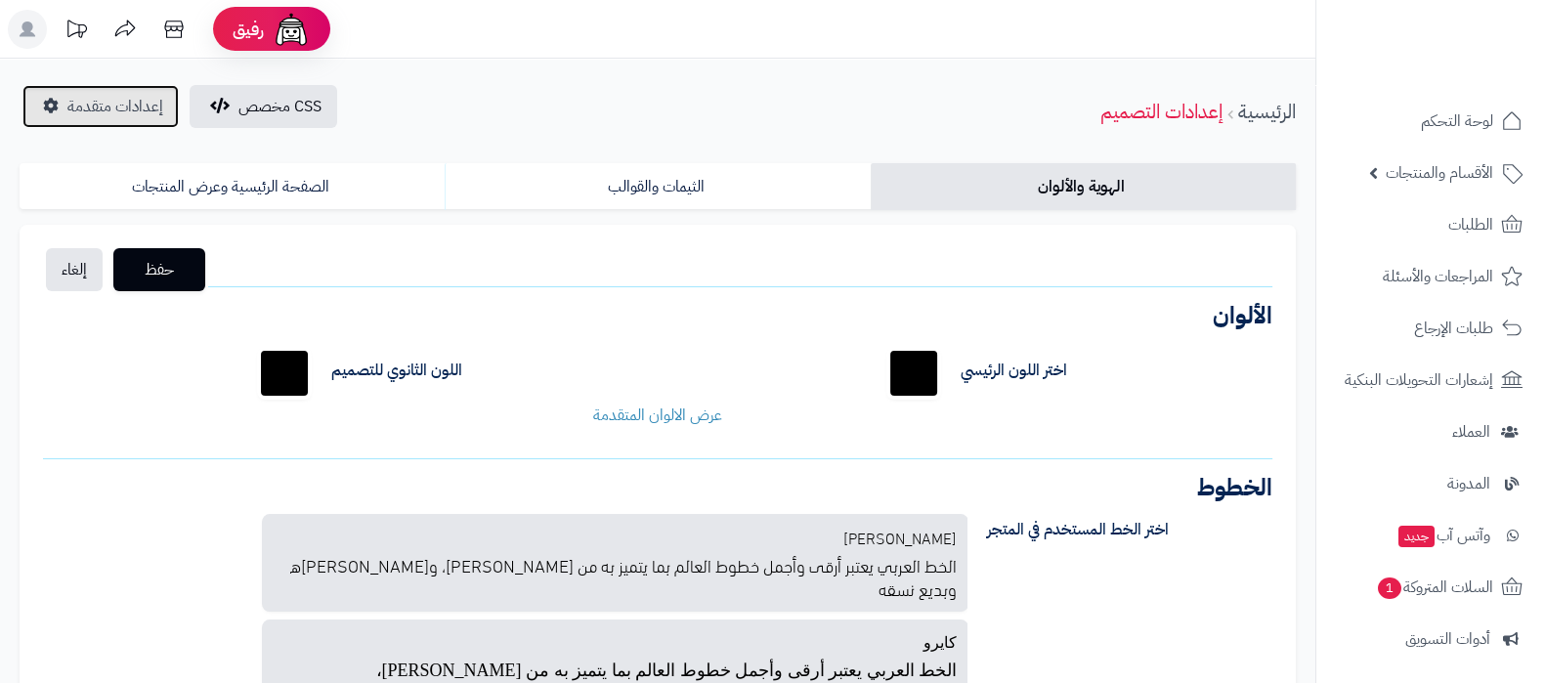
click at [122, 110] on span "إعدادات متقدمة" at bounding box center [115, 106] width 96 height 23
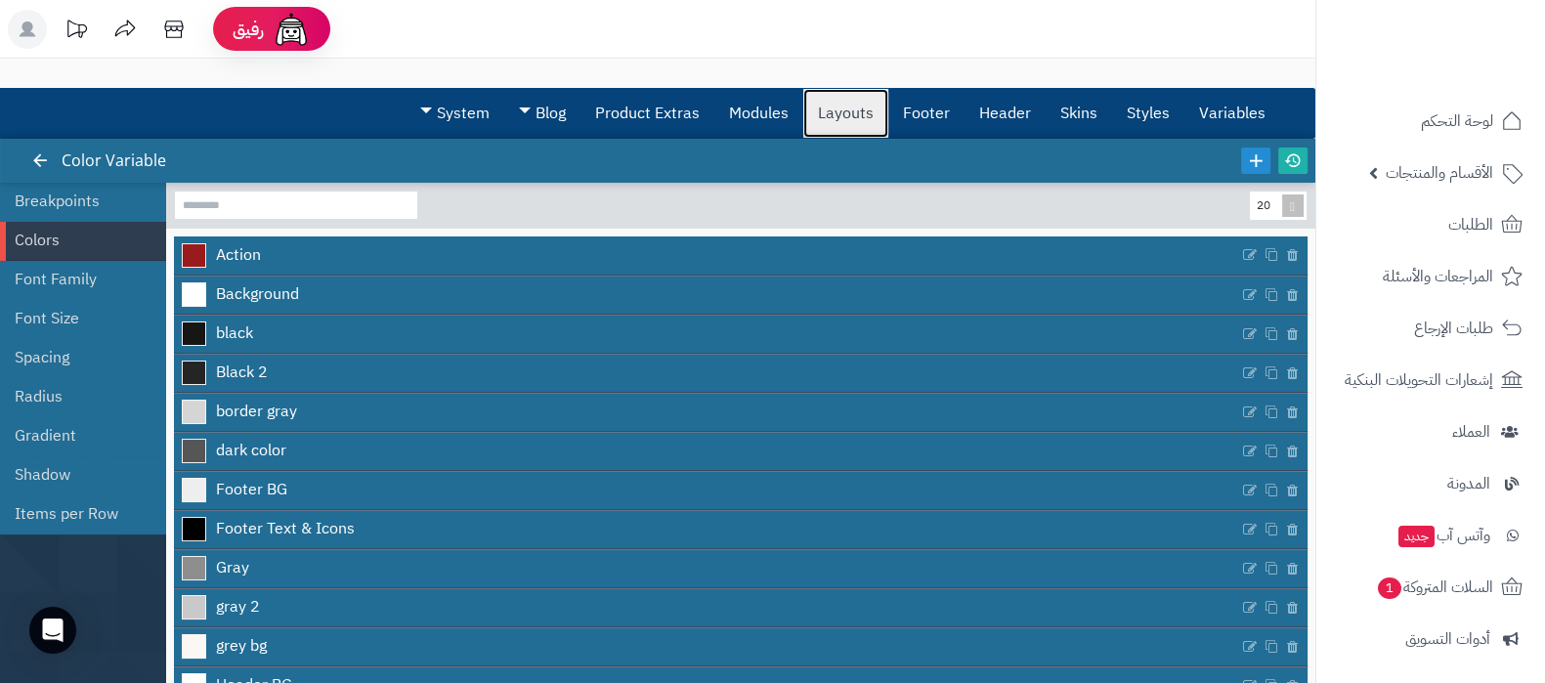
click at [857, 110] on link "Layouts" at bounding box center [845, 113] width 85 height 49
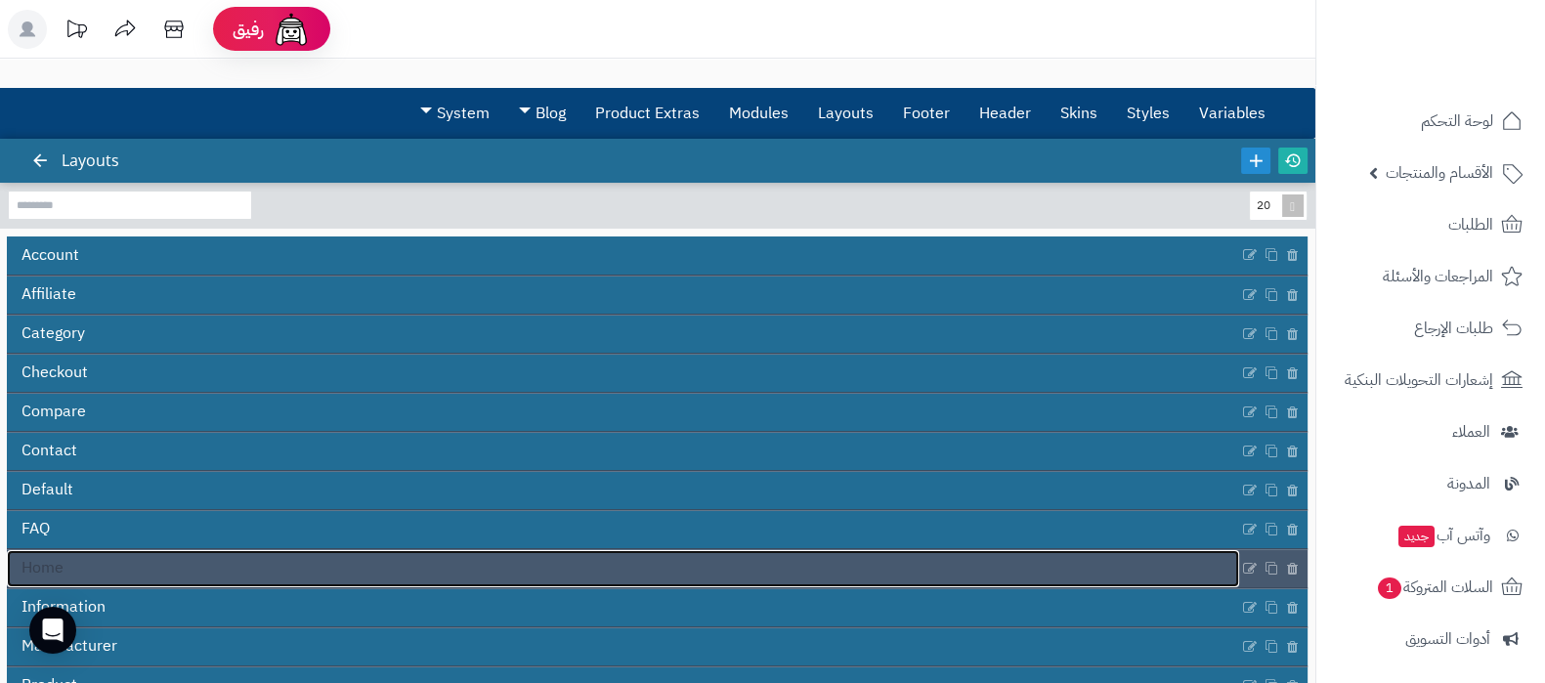
click at [620, 583] on link "Home" at bounding box center [623, 568] width 1232 height 37
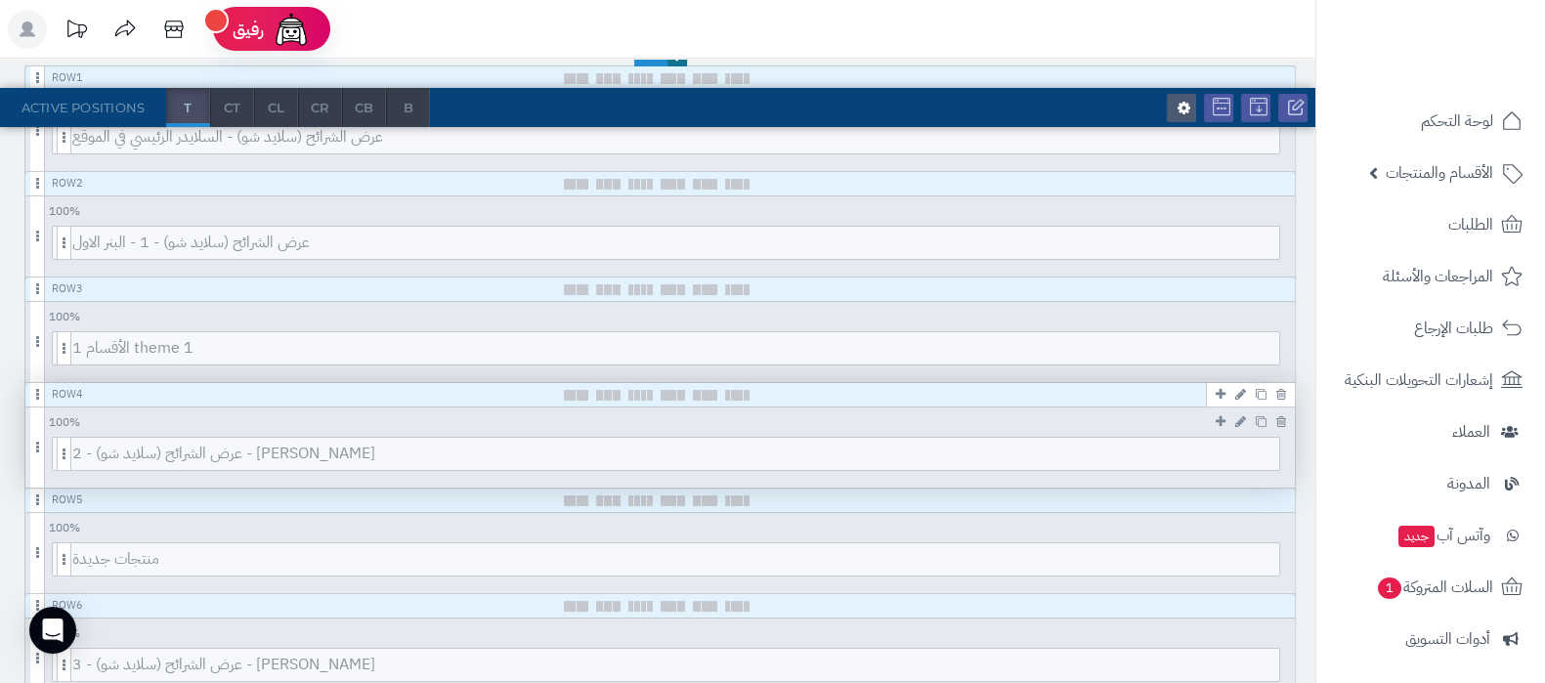
scroll to position [121, 0]
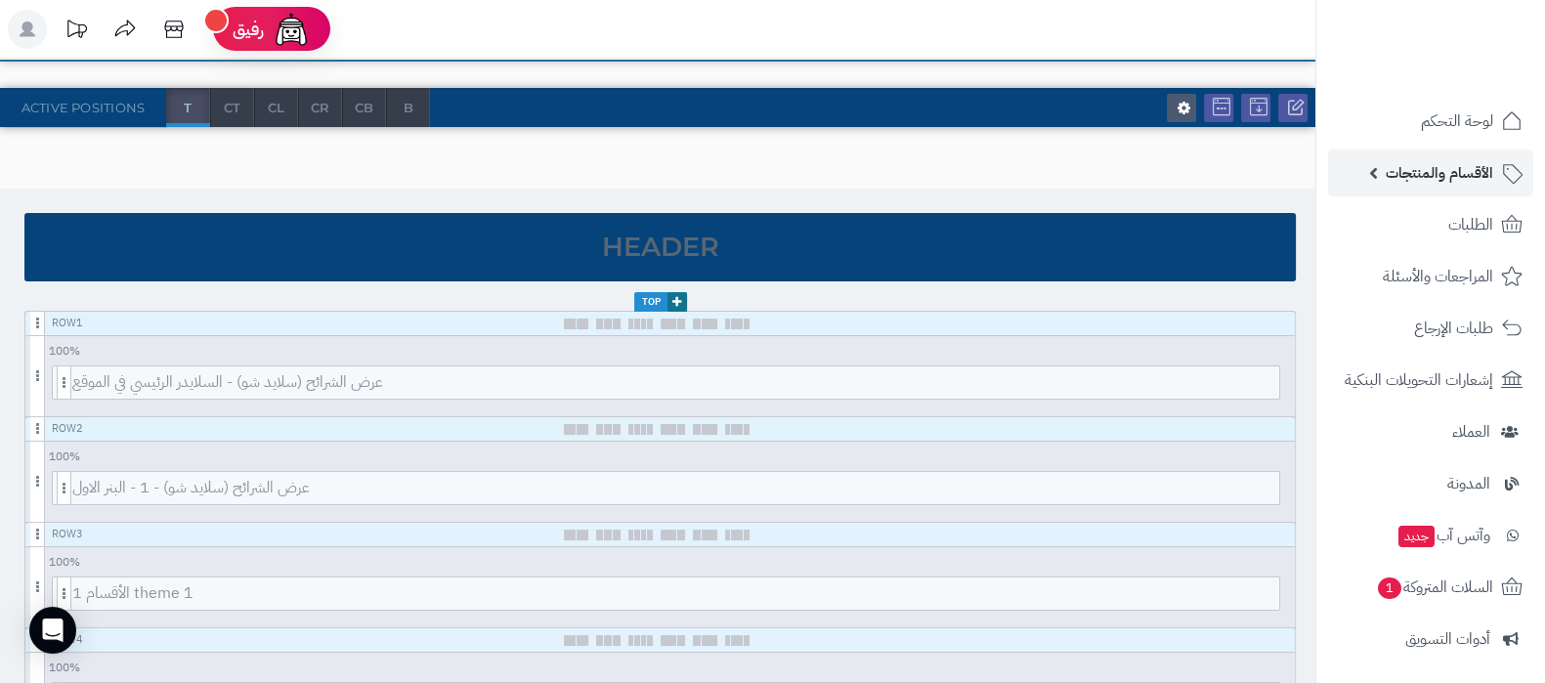
click at [1434, 174] on span "الأقسام والمنتجات" at bounding box center [1440, 172] width 108 height 27
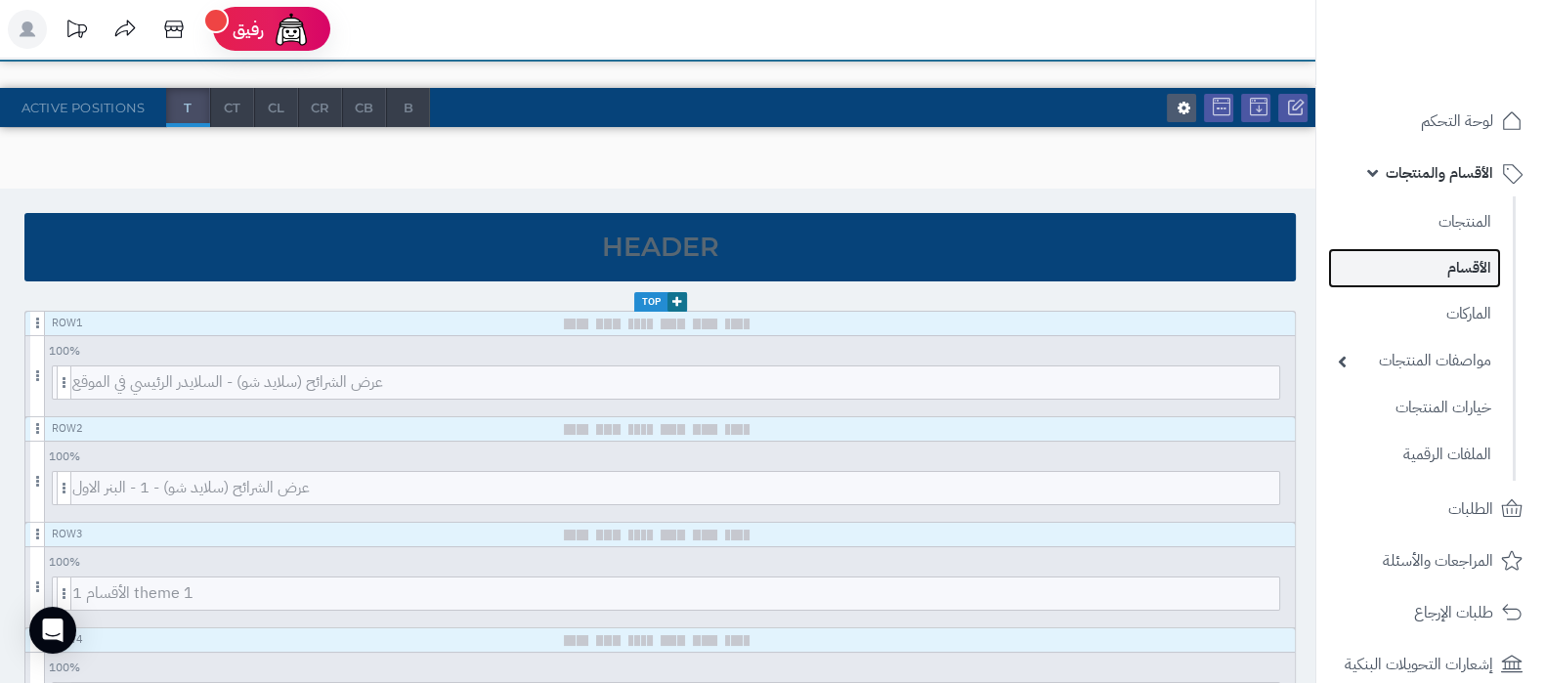
click at [1431, 274] on link "الأقسام" at bounding box center [1414, 268] width 173 height 40
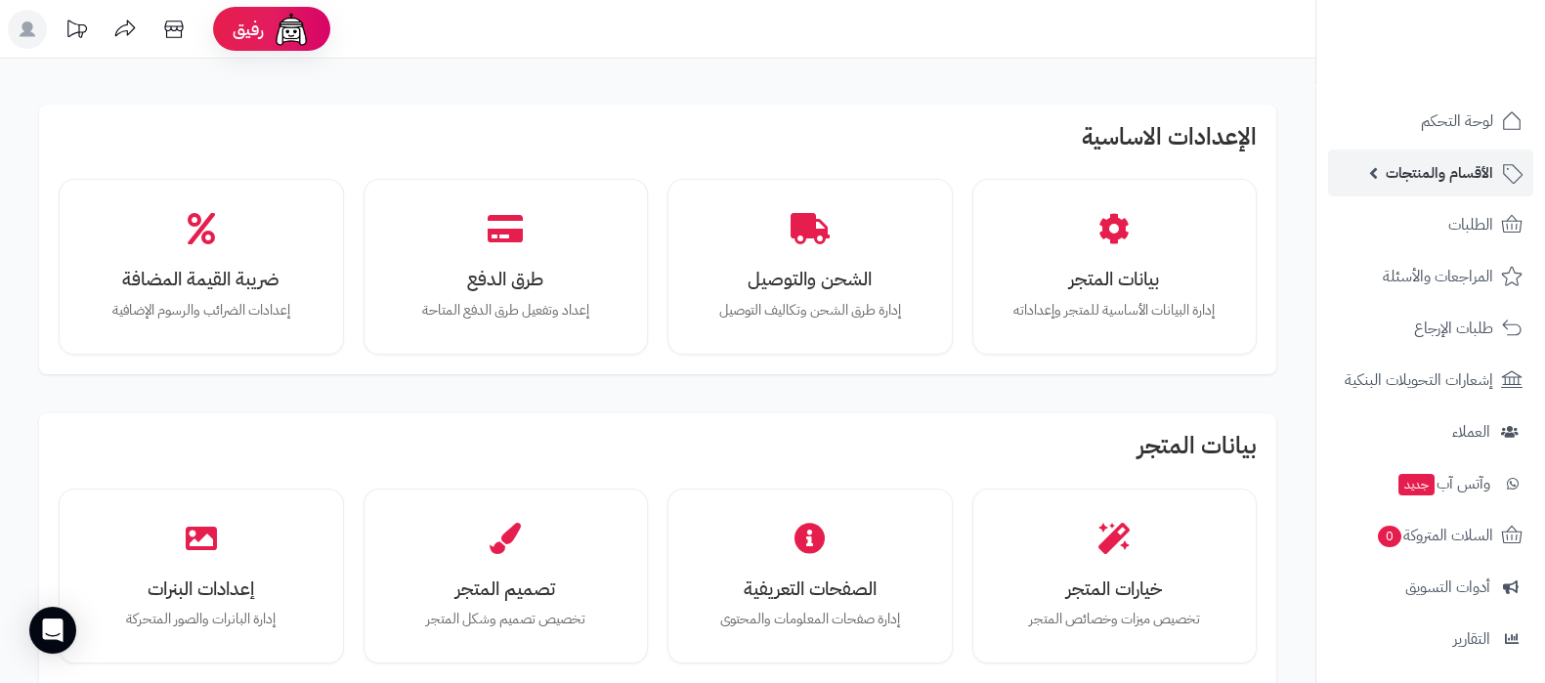
click at [1408, 184] on span "الأقسام والمنتجات" at bounding box center [1440, 172] width 108 height 27
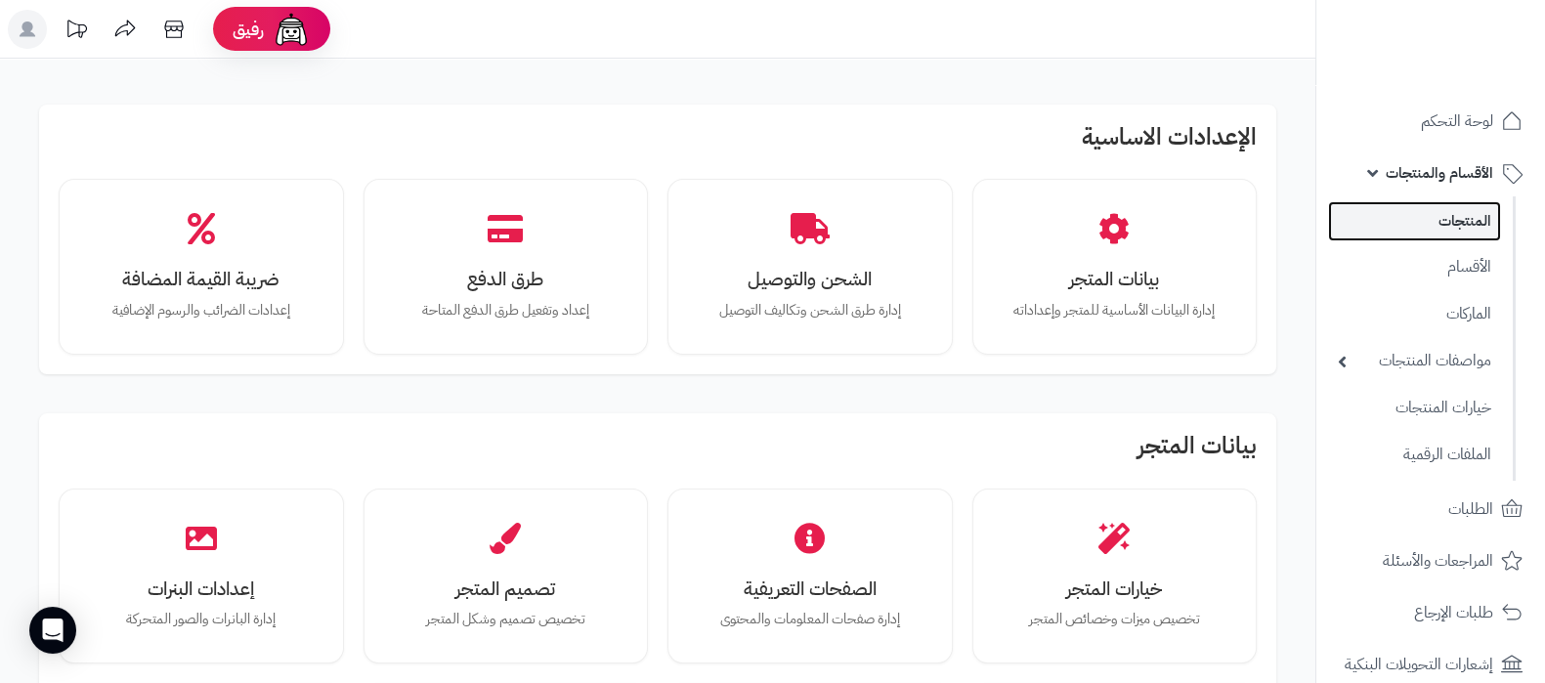
click at [1422, 223] on link "المنتجات" at bounding box center [1414, 221] width 173 height 40
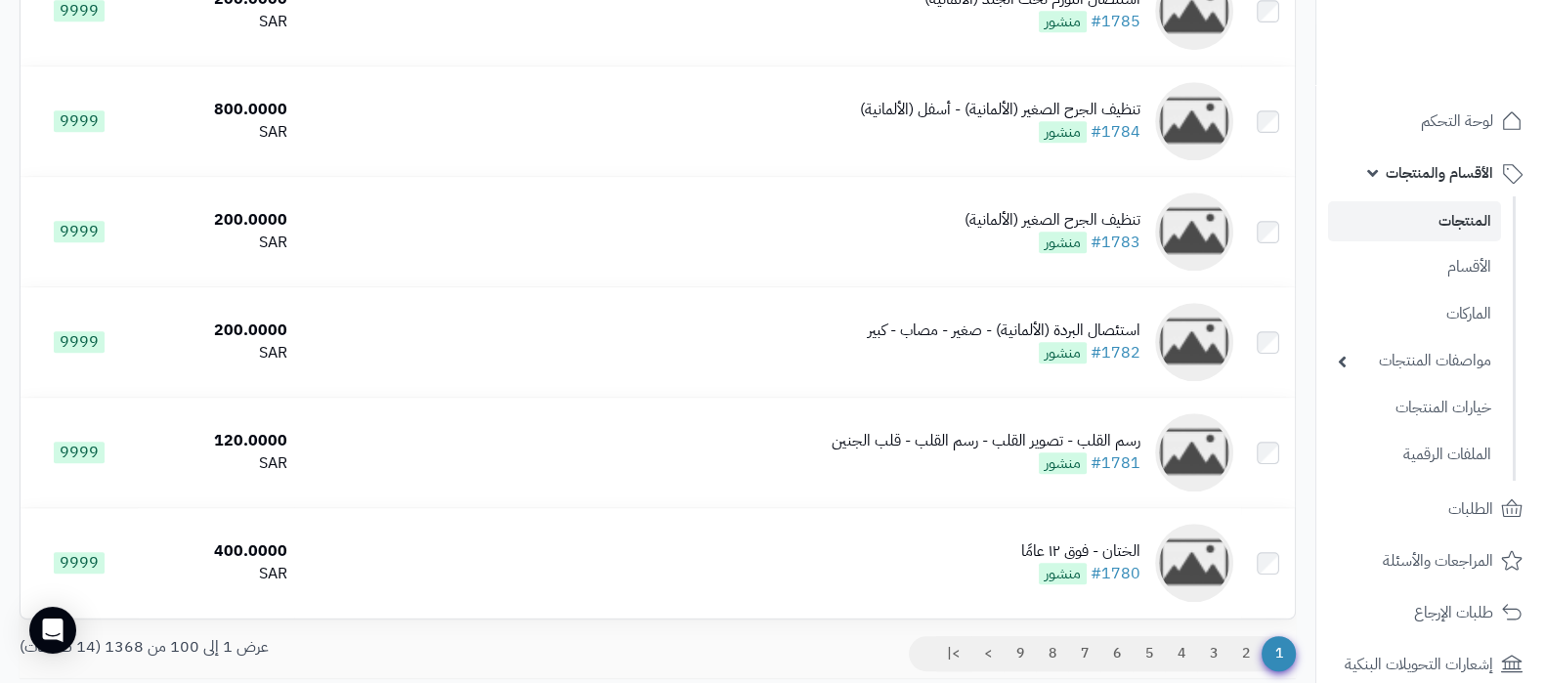
scroll to position [10807, 0]
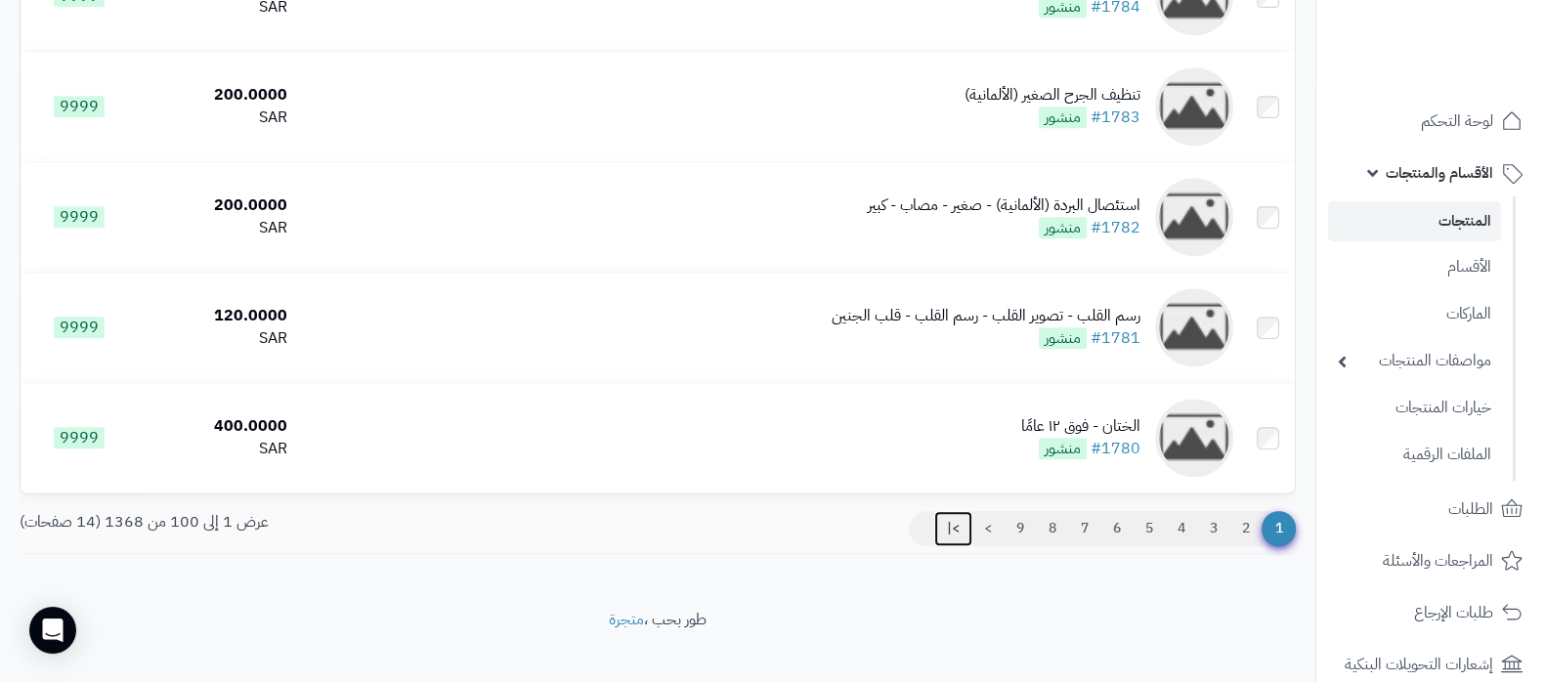
click at [958, 513] on link ">|" at bounding box center [953, 528] width 38 height 35
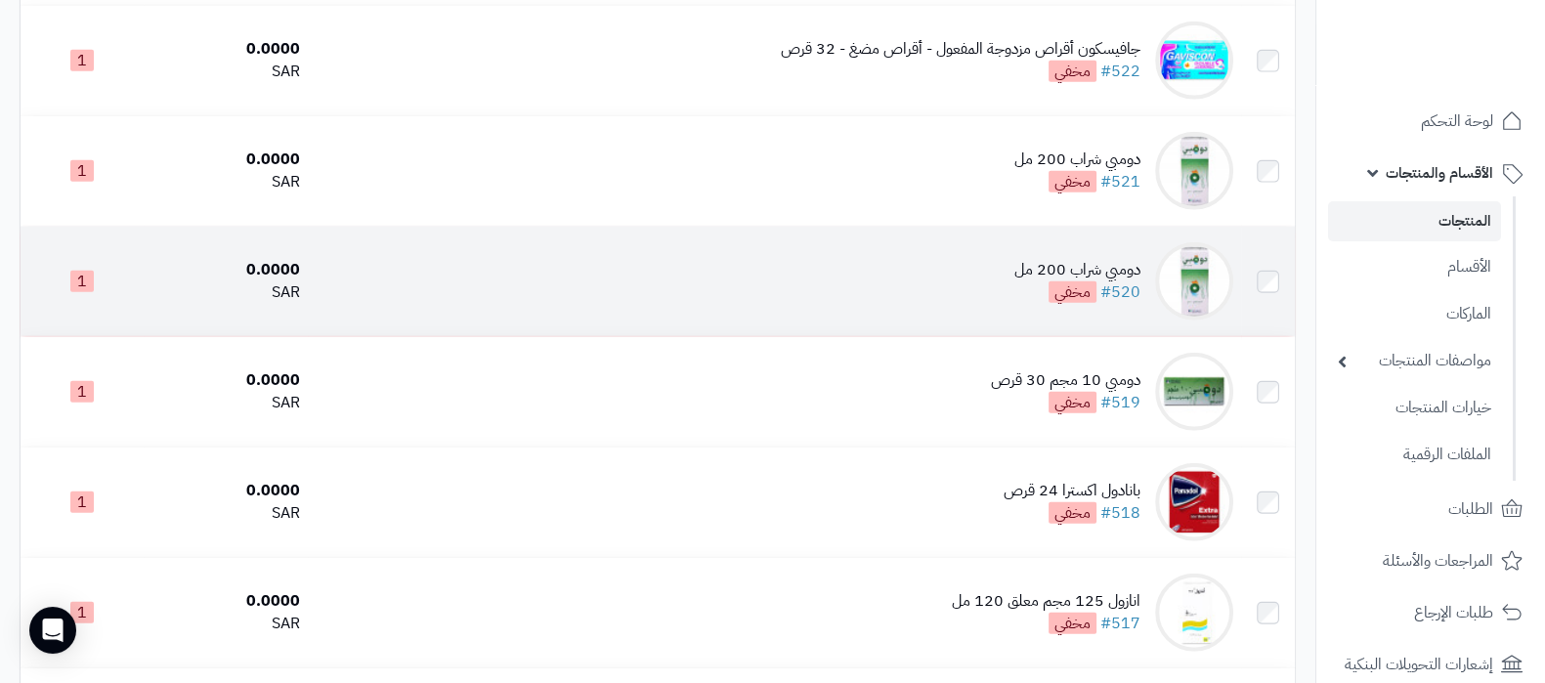
scroll to position [6180, 0]
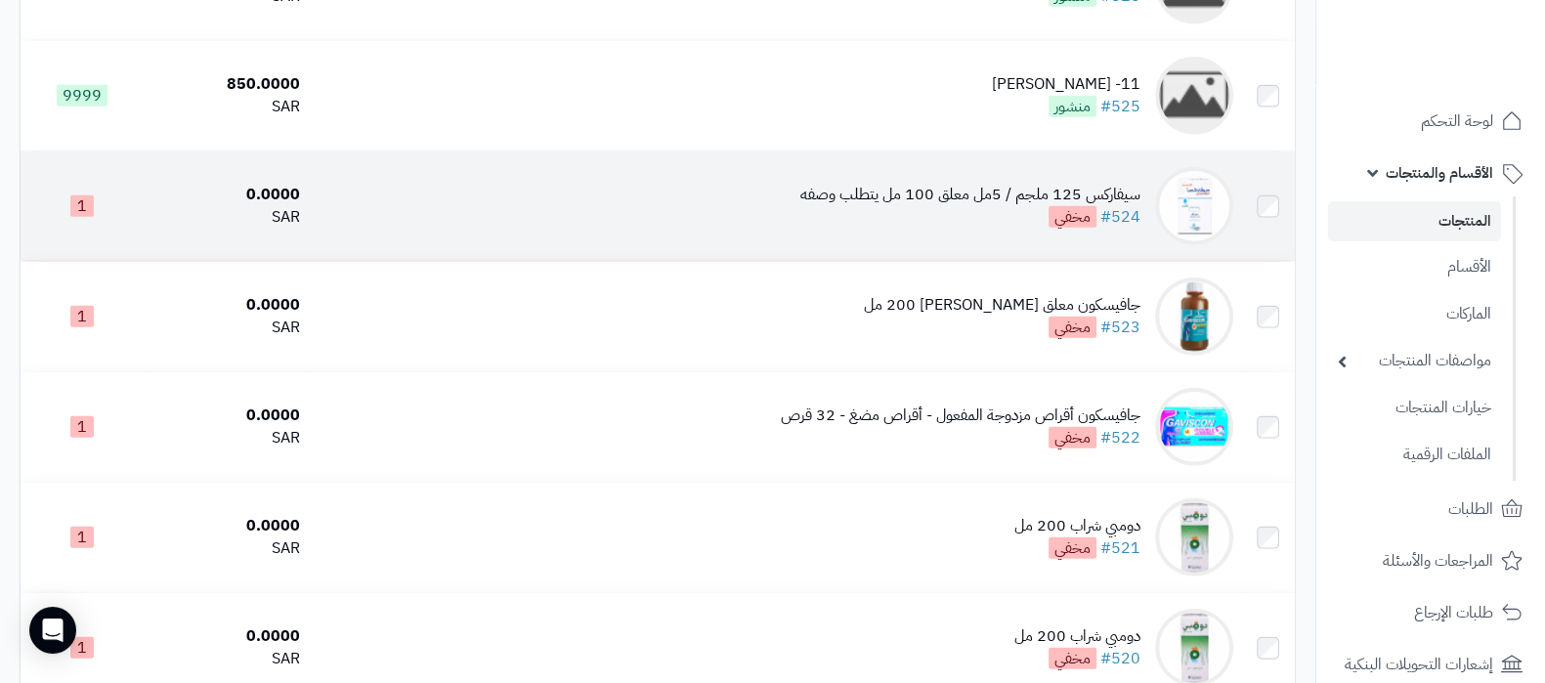
click at [1031, 187] on div "سيفاركس 125 ملجم / 5مل معلق 100 مل يتطلب وصفه" at bounding box center [970, 195] width 340 height 22
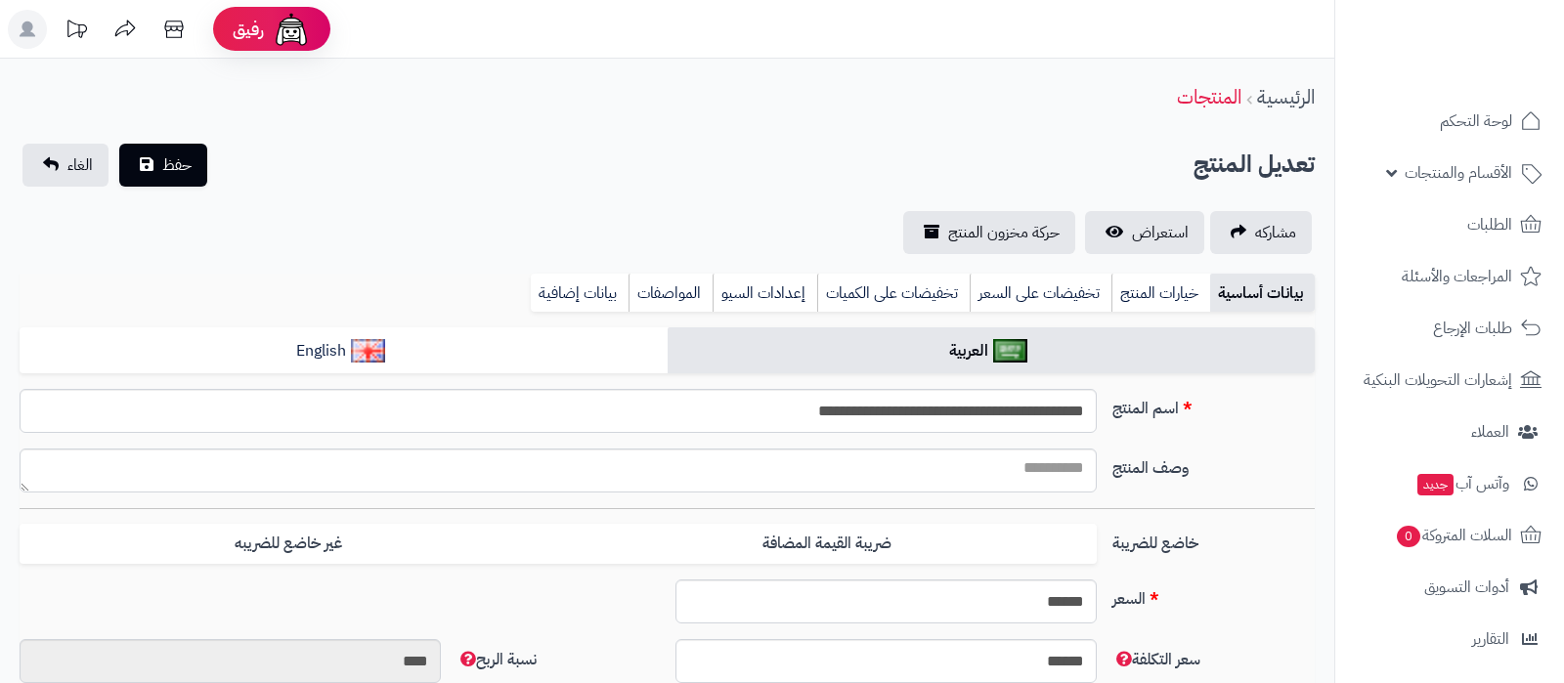
select select
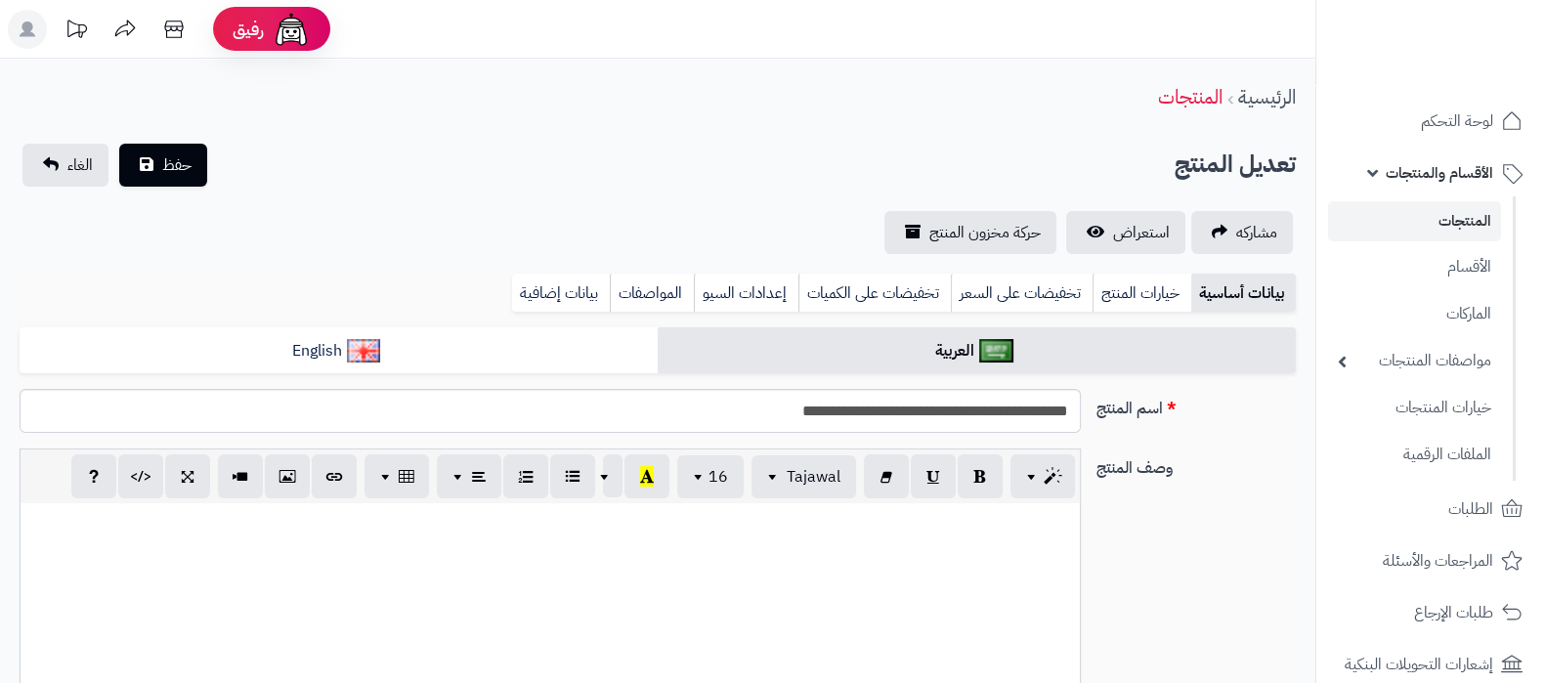
type input "****"
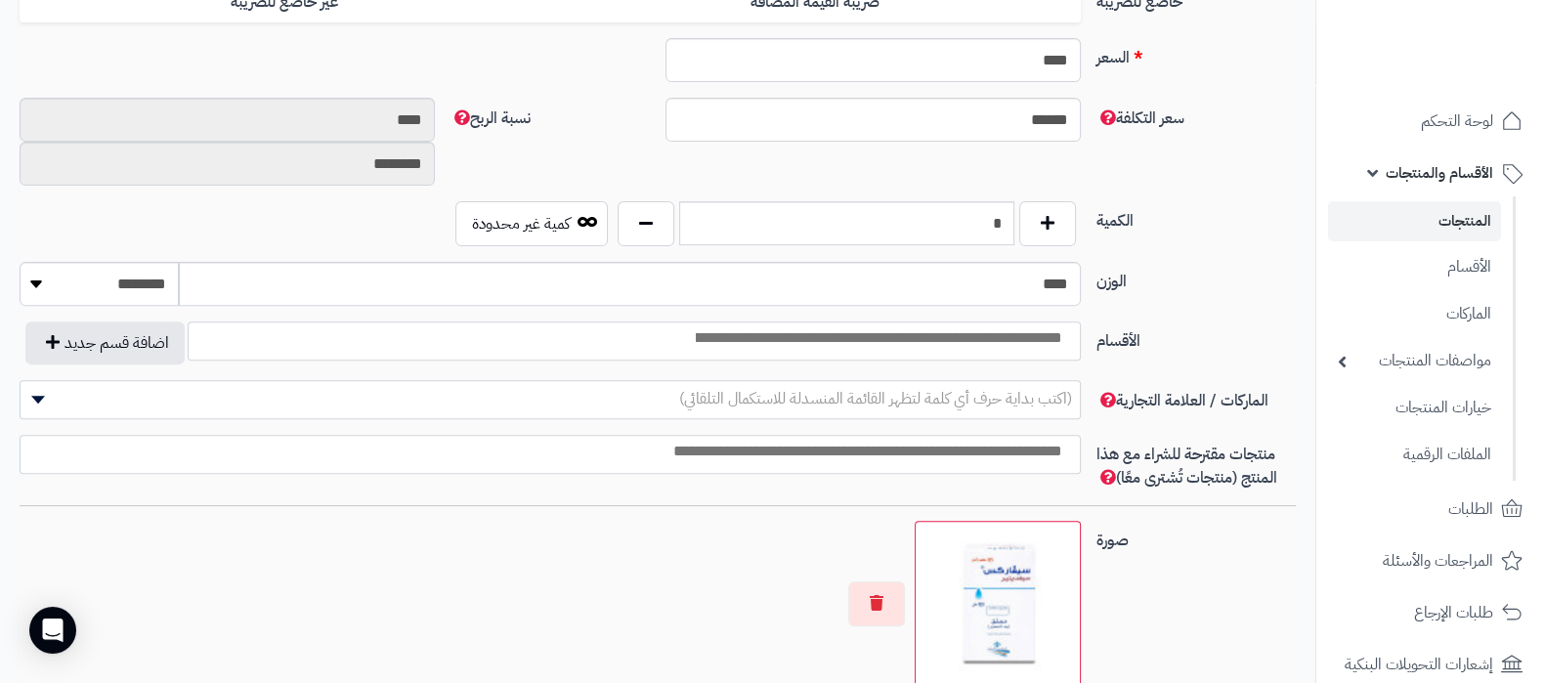
scroll to position [903, 0]
click at [1448, 261] on link "الأقسام" at bounding box center [1414, 266] width 173 height 40
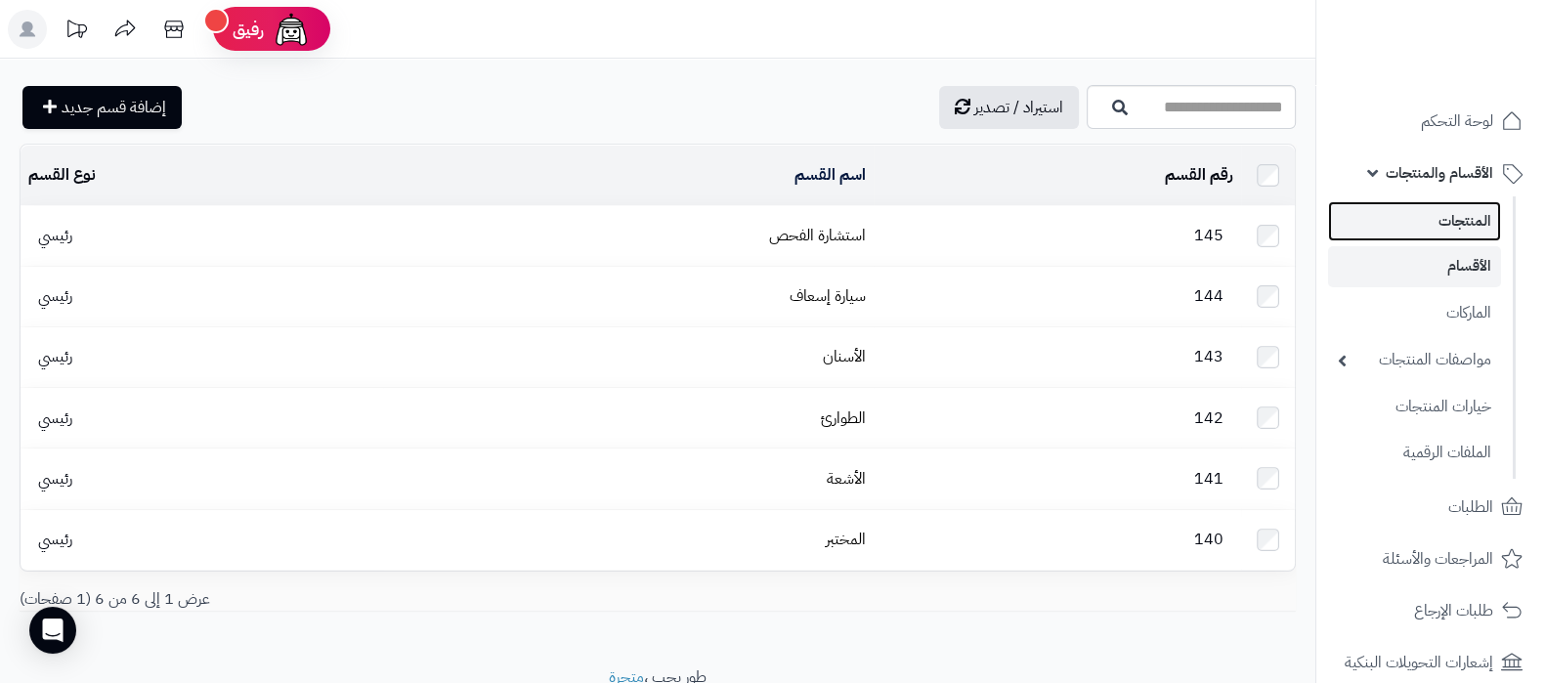
click at [1437, 226] on link "المنتجات" at bounding box center [1414, 221] width 173 height 40
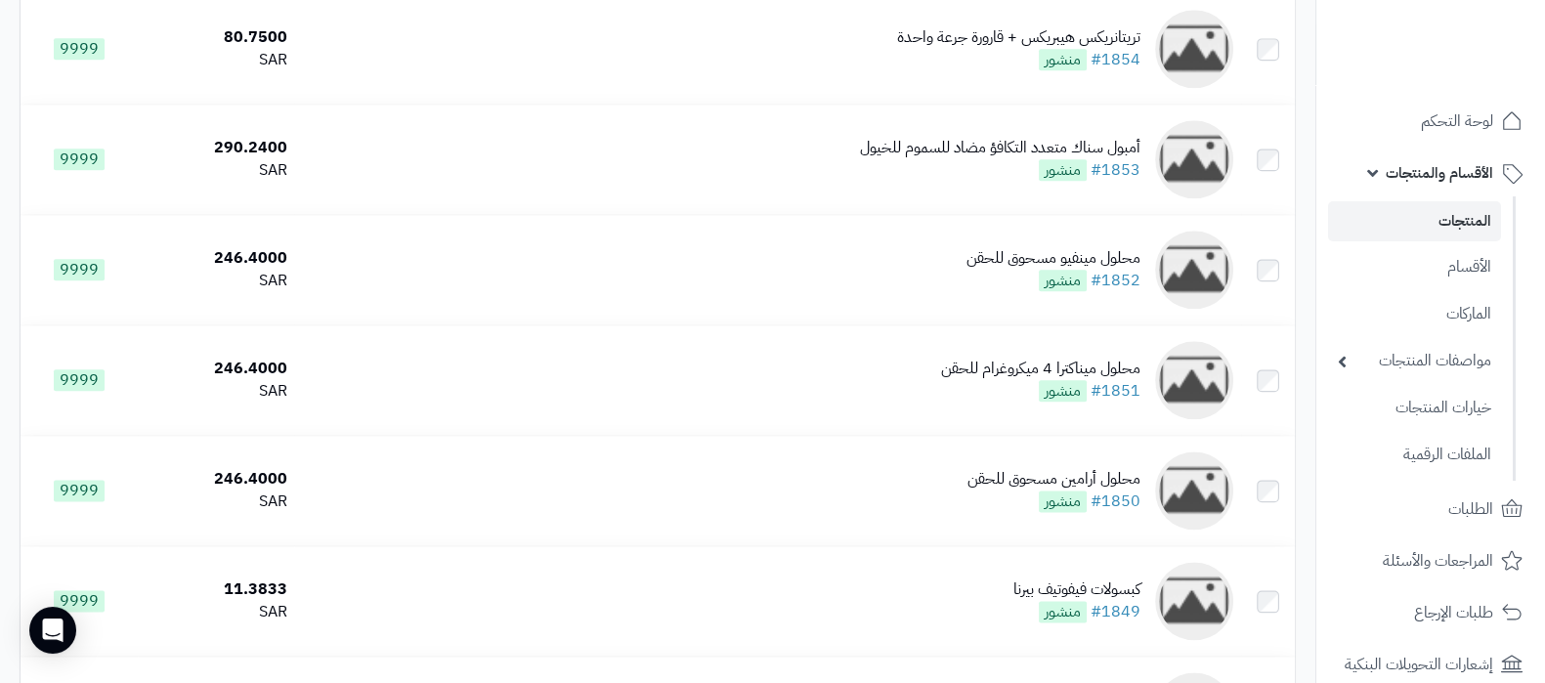
scroll to position [10807, 0]
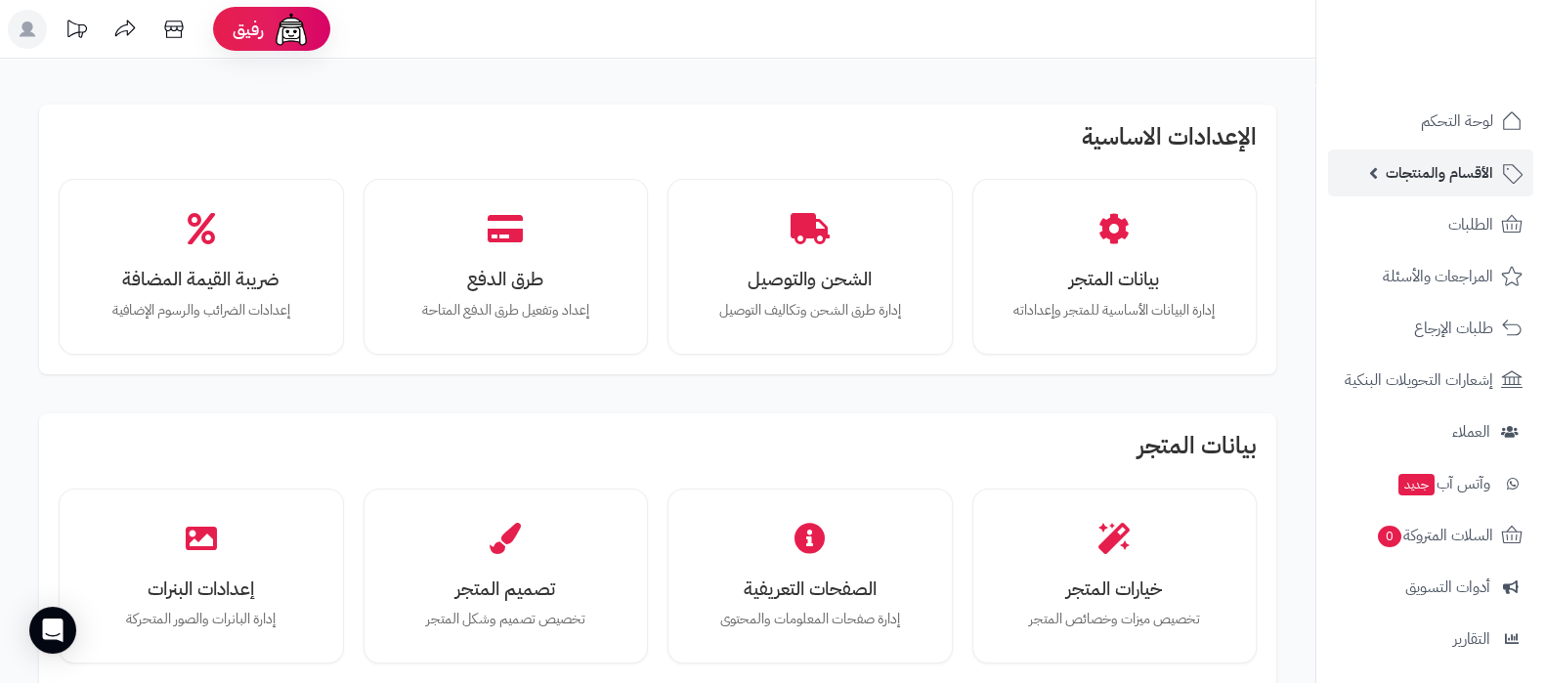
click at [1413, 189] on link "الأقسام والمنتجات" at bounding box center [1430, 173] width 205 height 47
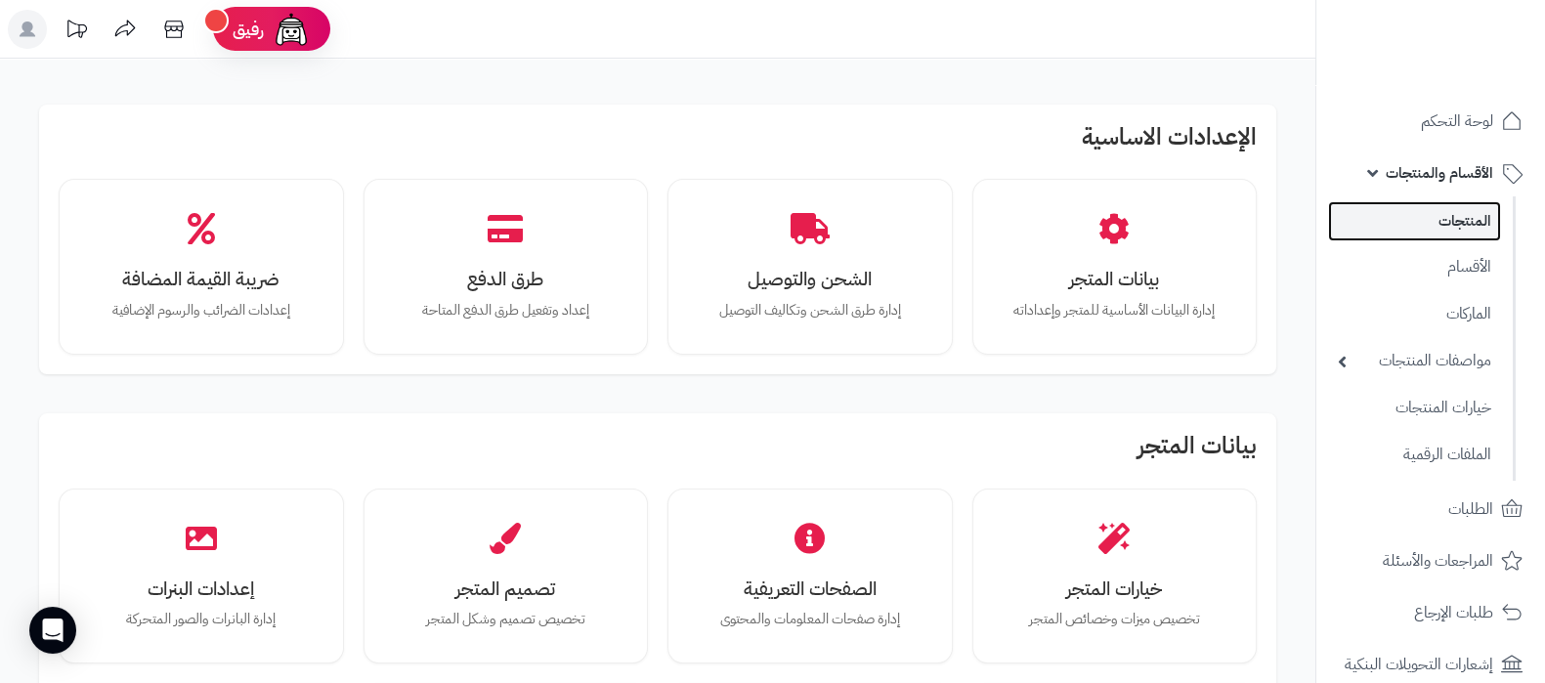
click at [1439, 225] on link "المنتجات" at bounding box center [1414, 221] width 173 height 40
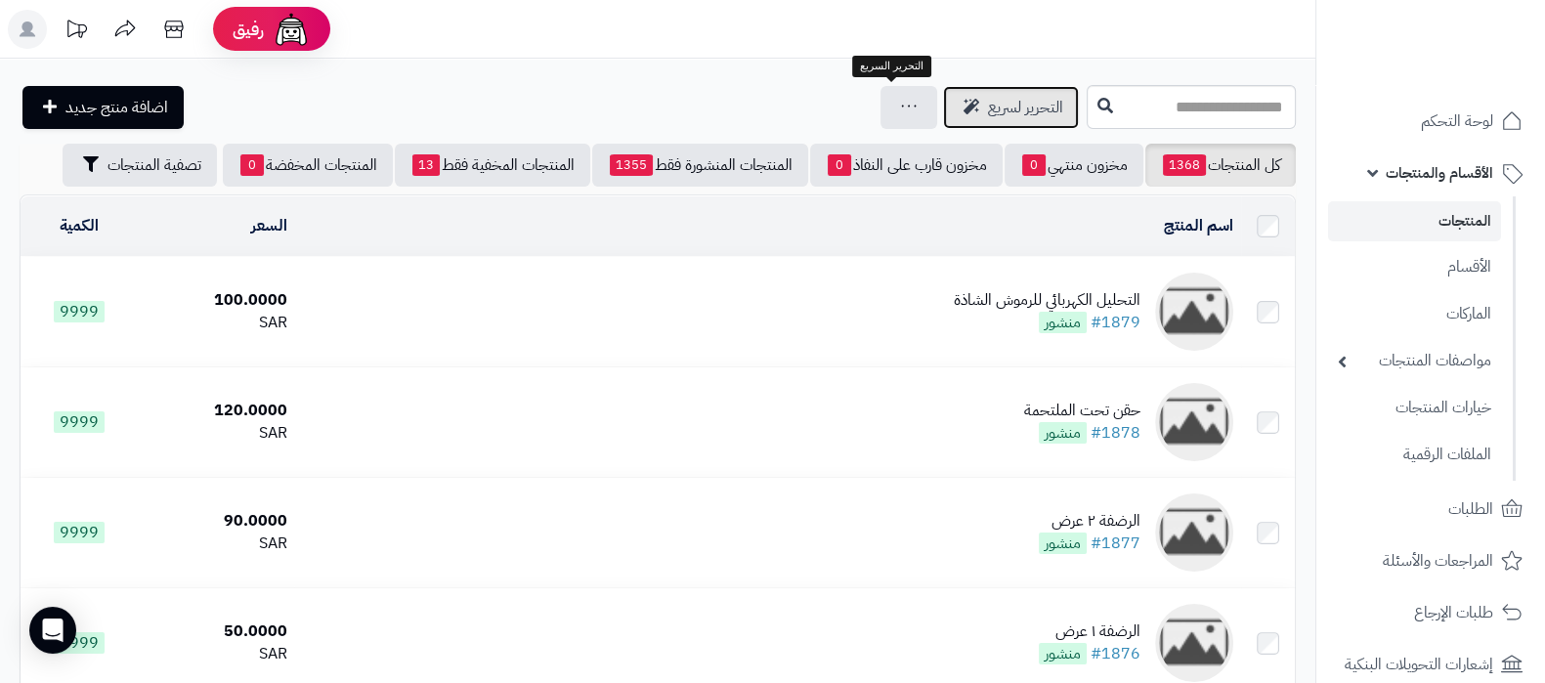
click at [943, 93] on link "التحرير لسريع" at bounding box center [1011, 107] width 136 height 43
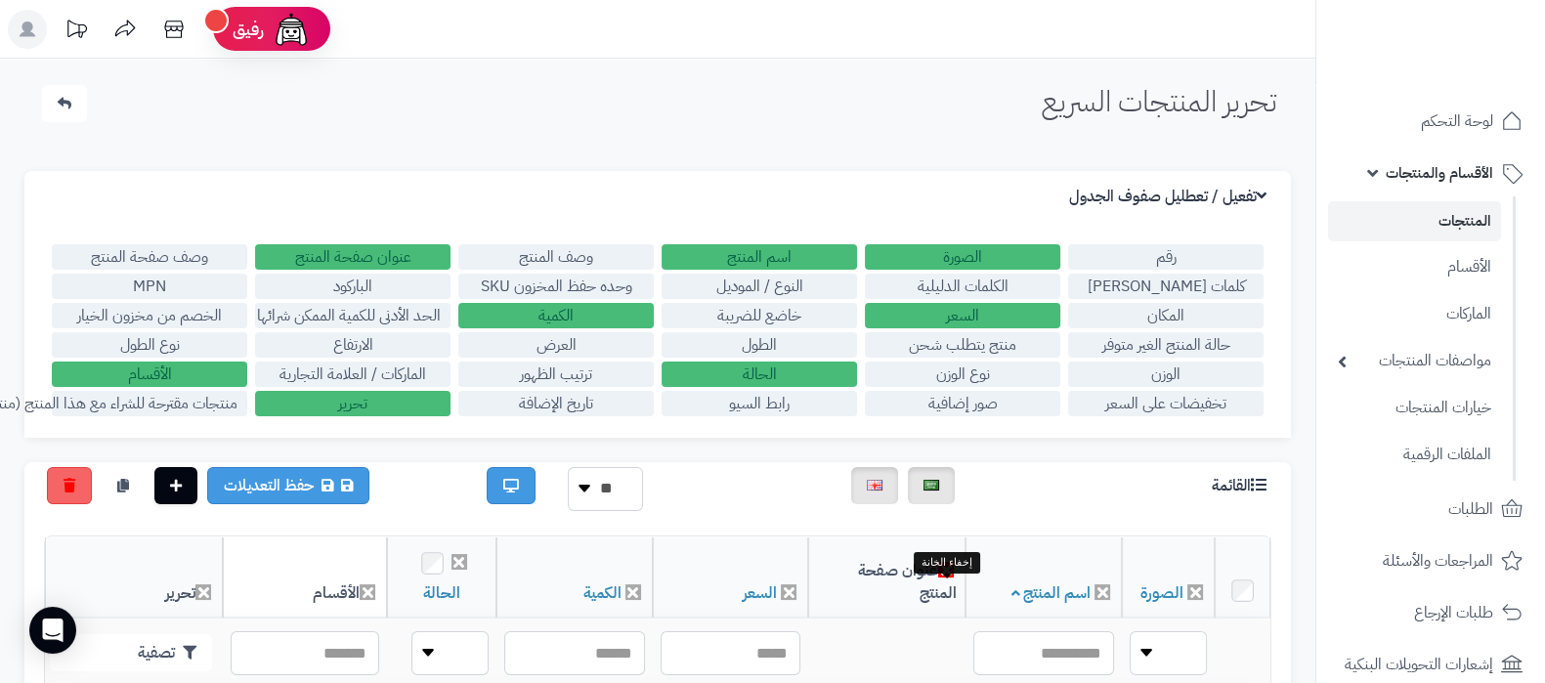
click at [945, 578] on icon at bounding box center [946, 570] width 16 height 16
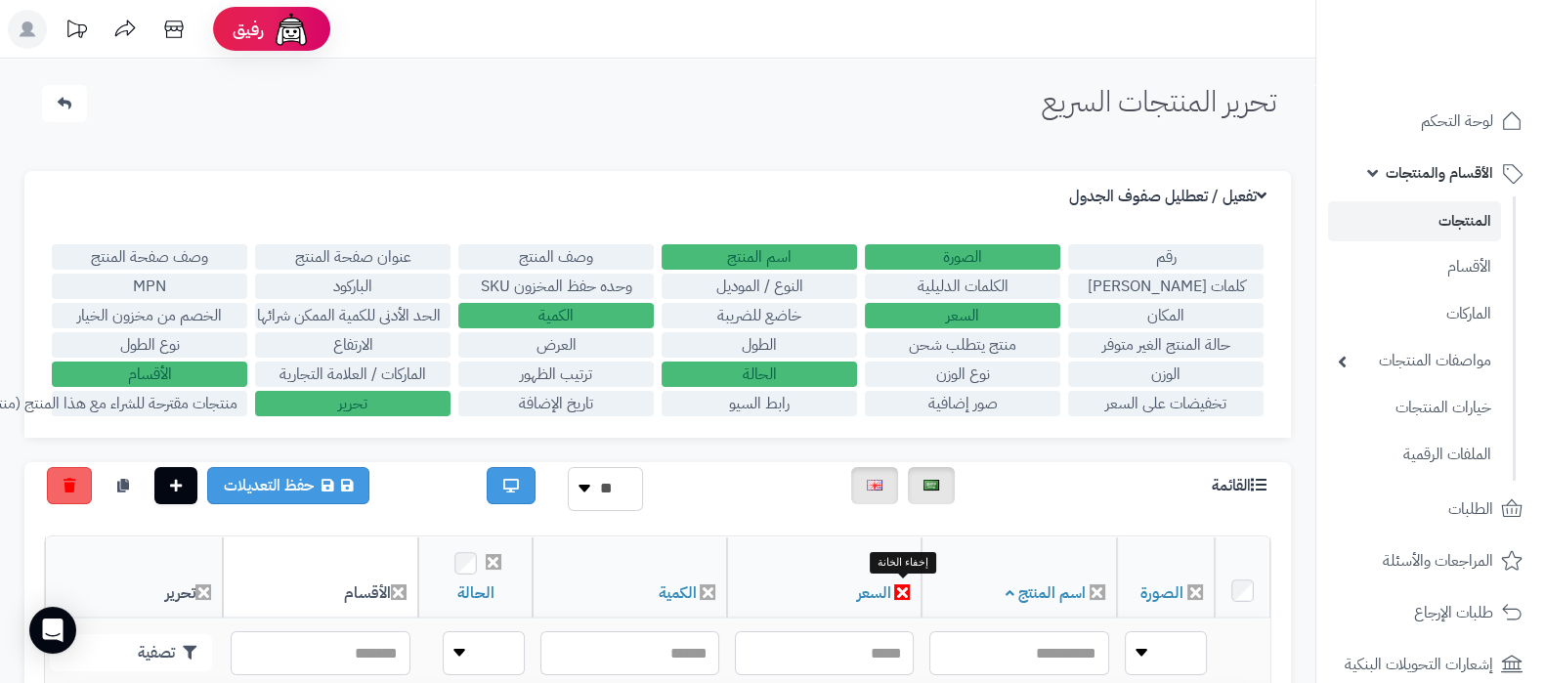
click at [894, 593] on icon at bounding box center [902, 592] width 16 height 16
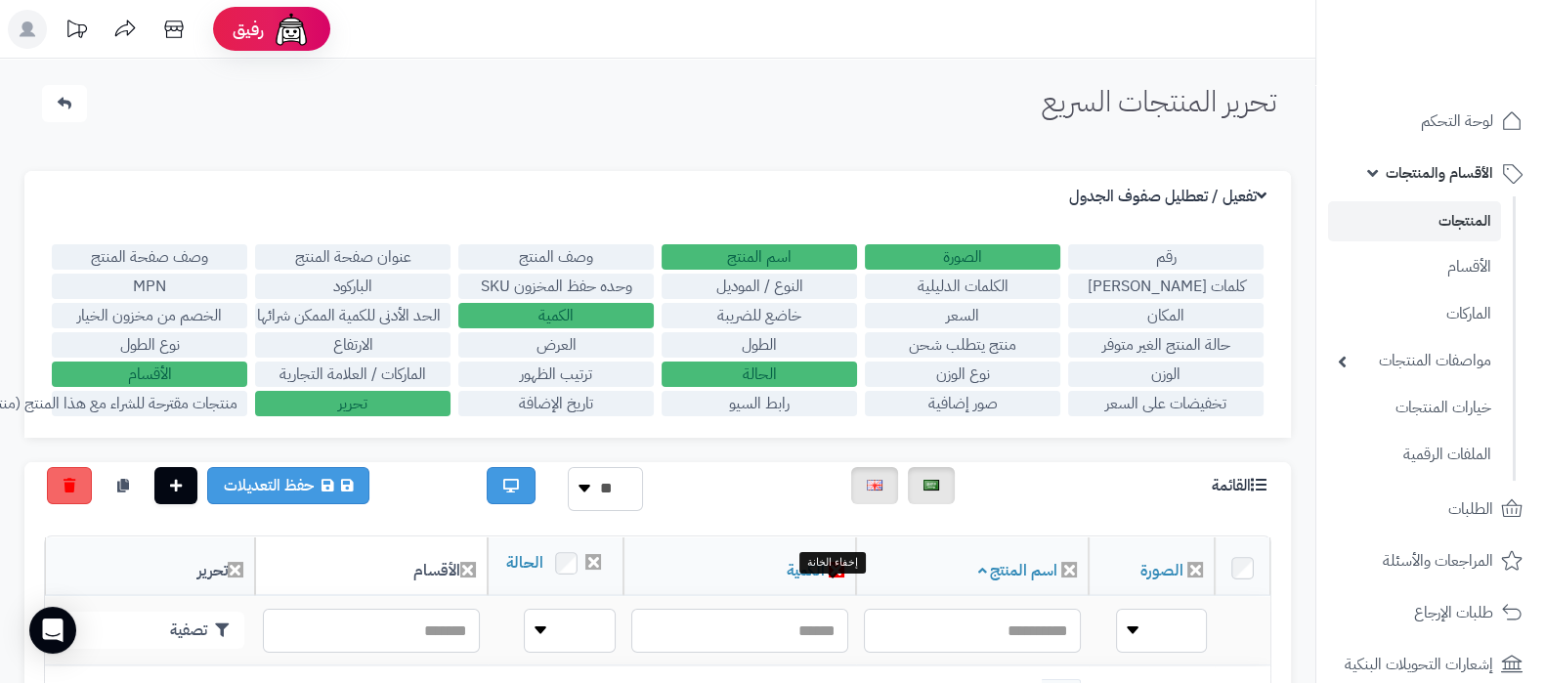
click at [831, 578] on icon at bounding box center [837, 570] width 16 height 16
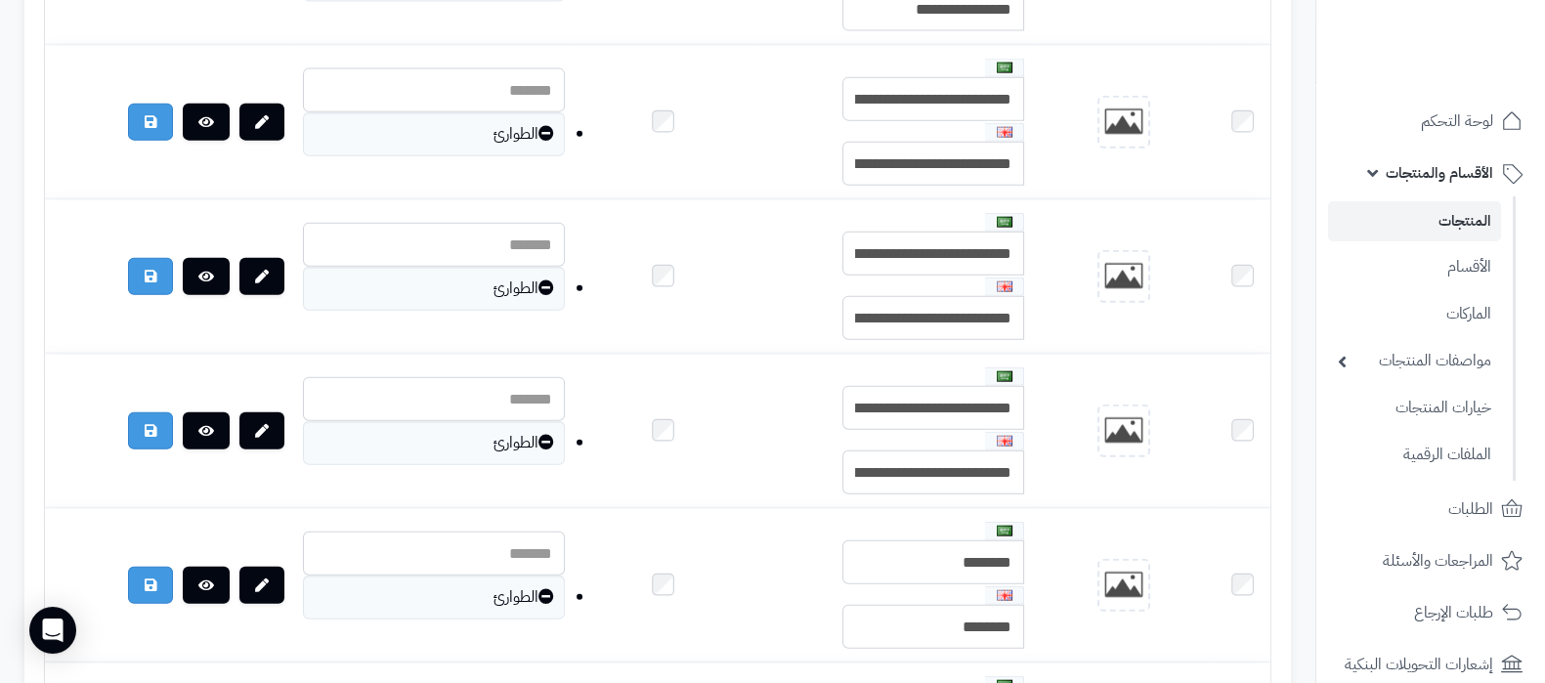
scroll to position [15471, 0]
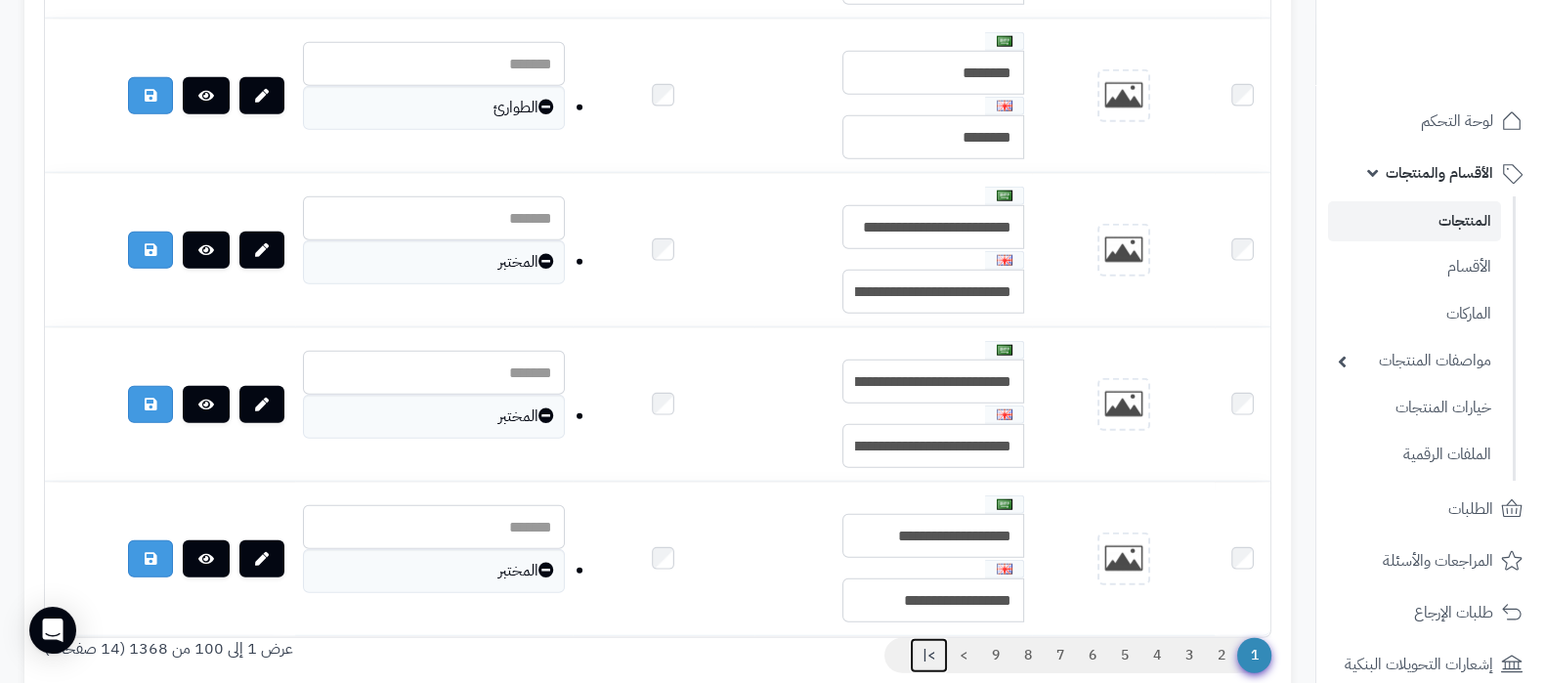
click at [924, 638] on link ">|" at bounding box center [929, 655] width 38 height 35
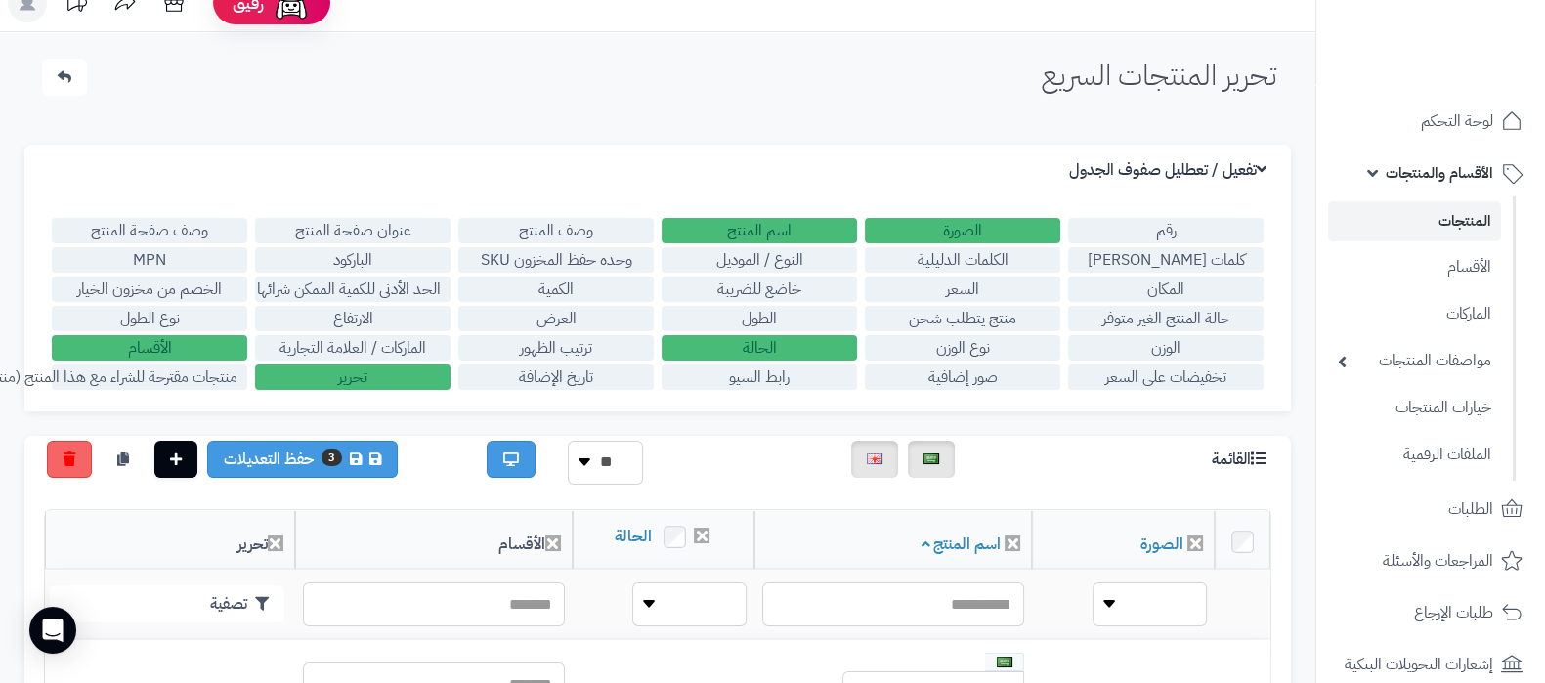
scroll to position [0, 0]
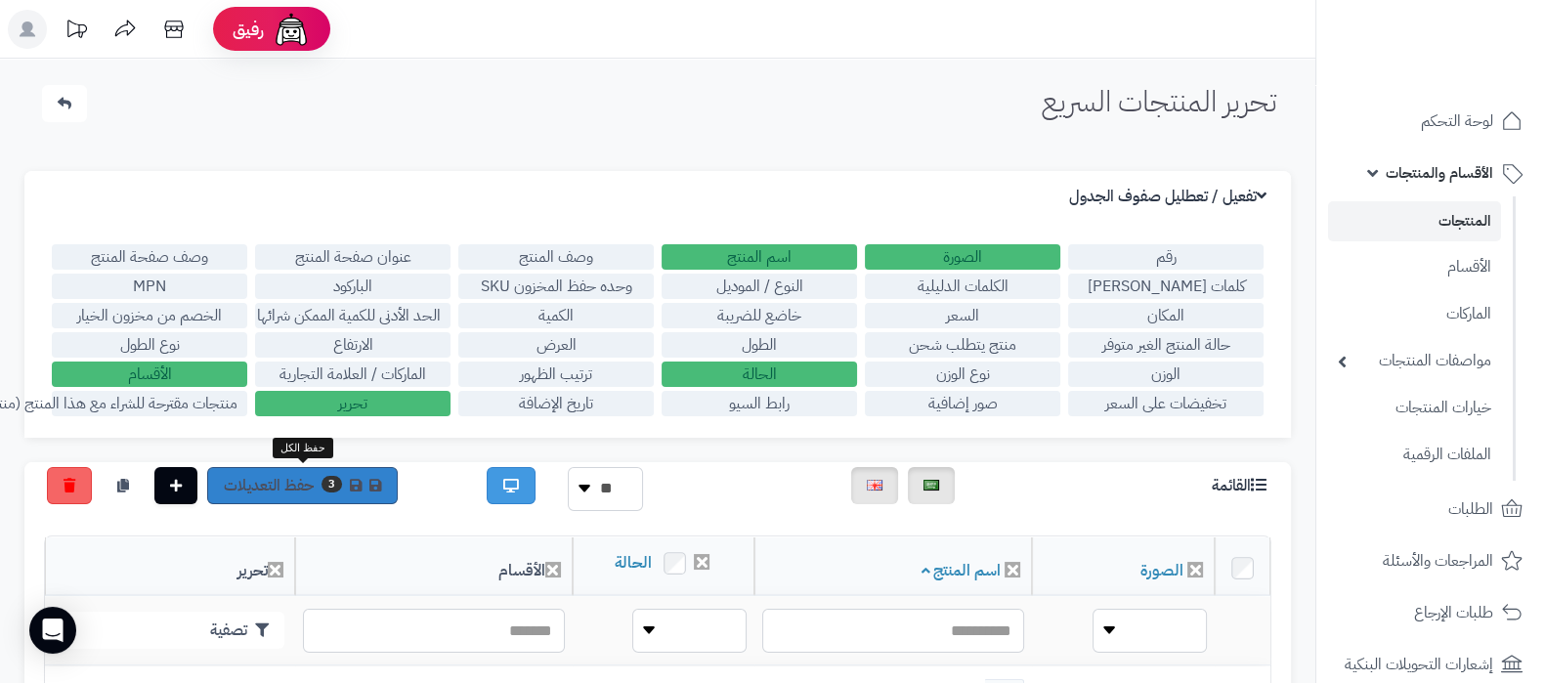
click at [293, 481] on link "3 حفظ التعديلات" at bounding box center [302, 485] width 191 height 37
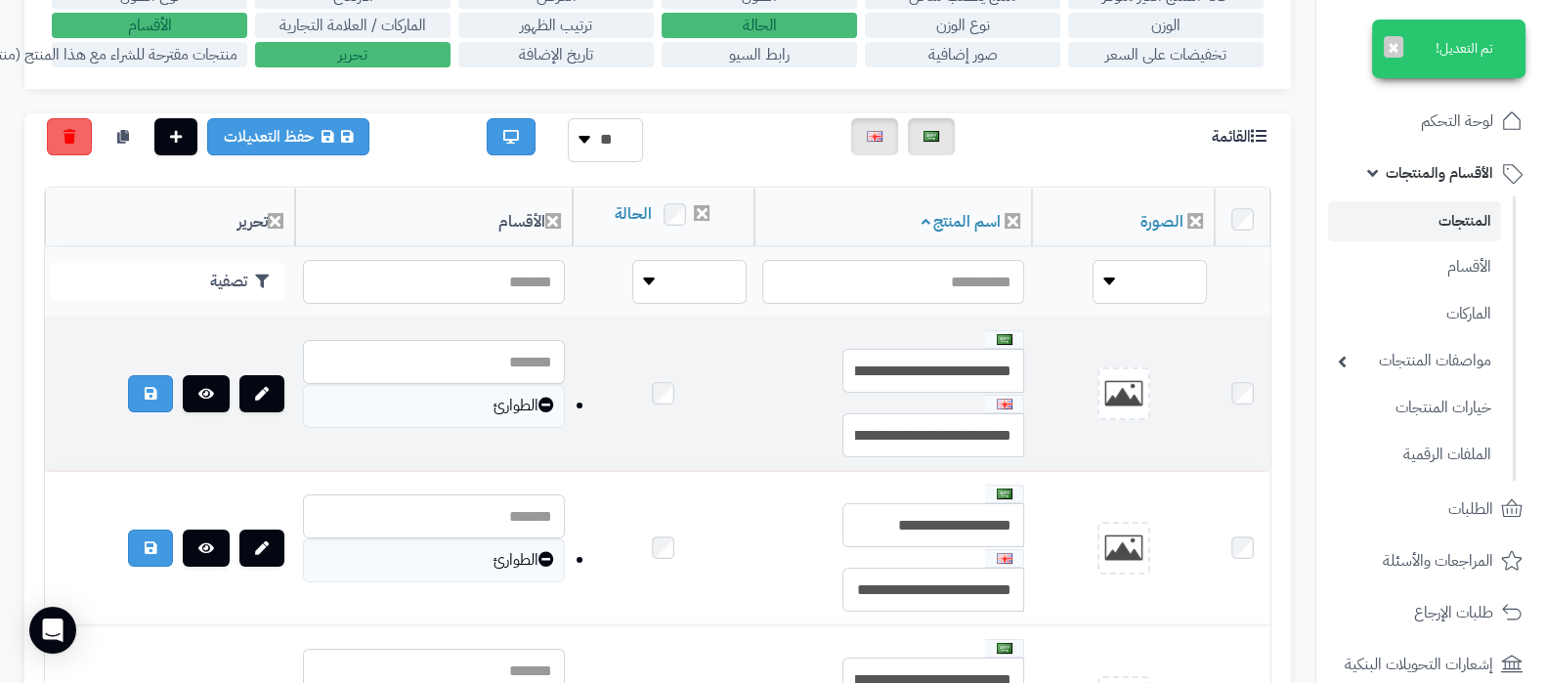
scroll to position [366, 0]
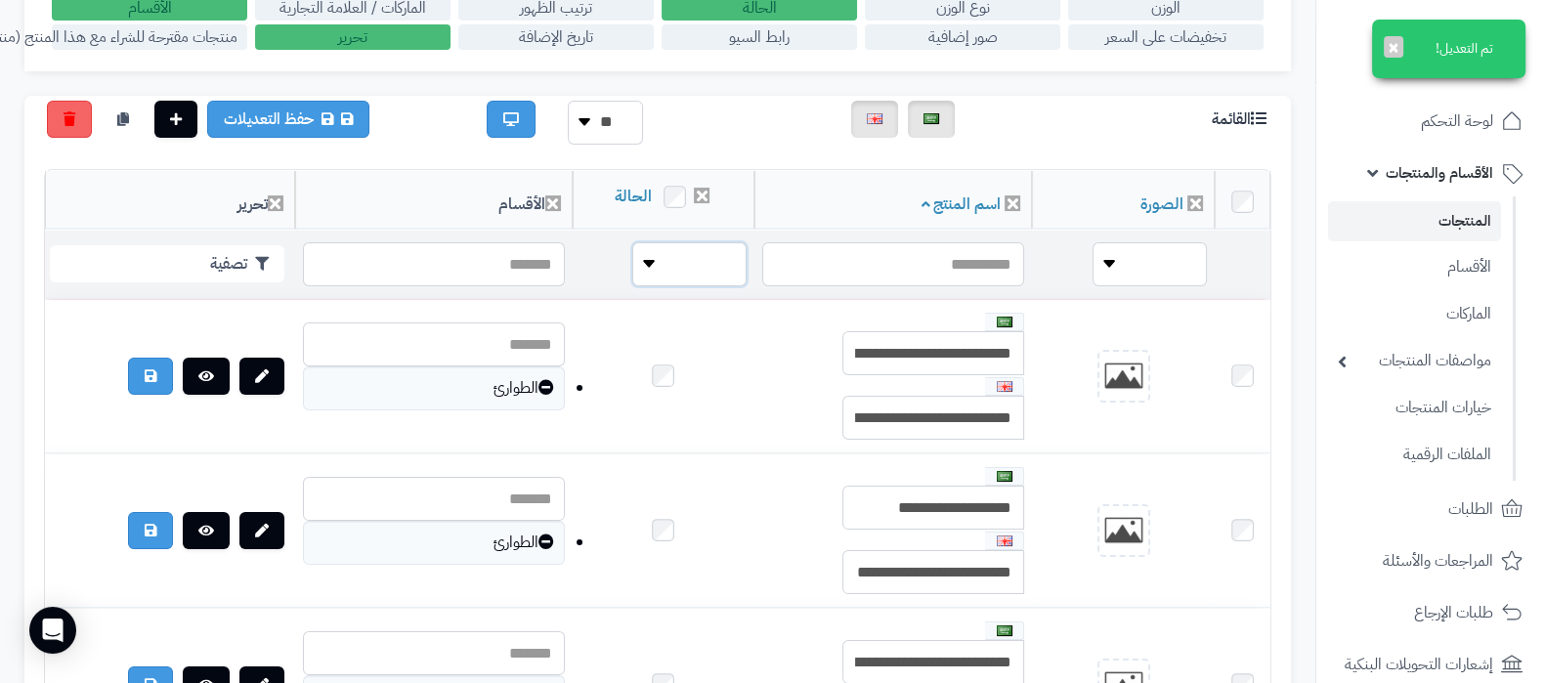
click at [655, 256] on select "**** ****" at bounding box center [689, 264] width 114 height 44
select select "*"
click at [632, 242] on select "**** ****" at bounding box center [689, 264] width 114 height 44
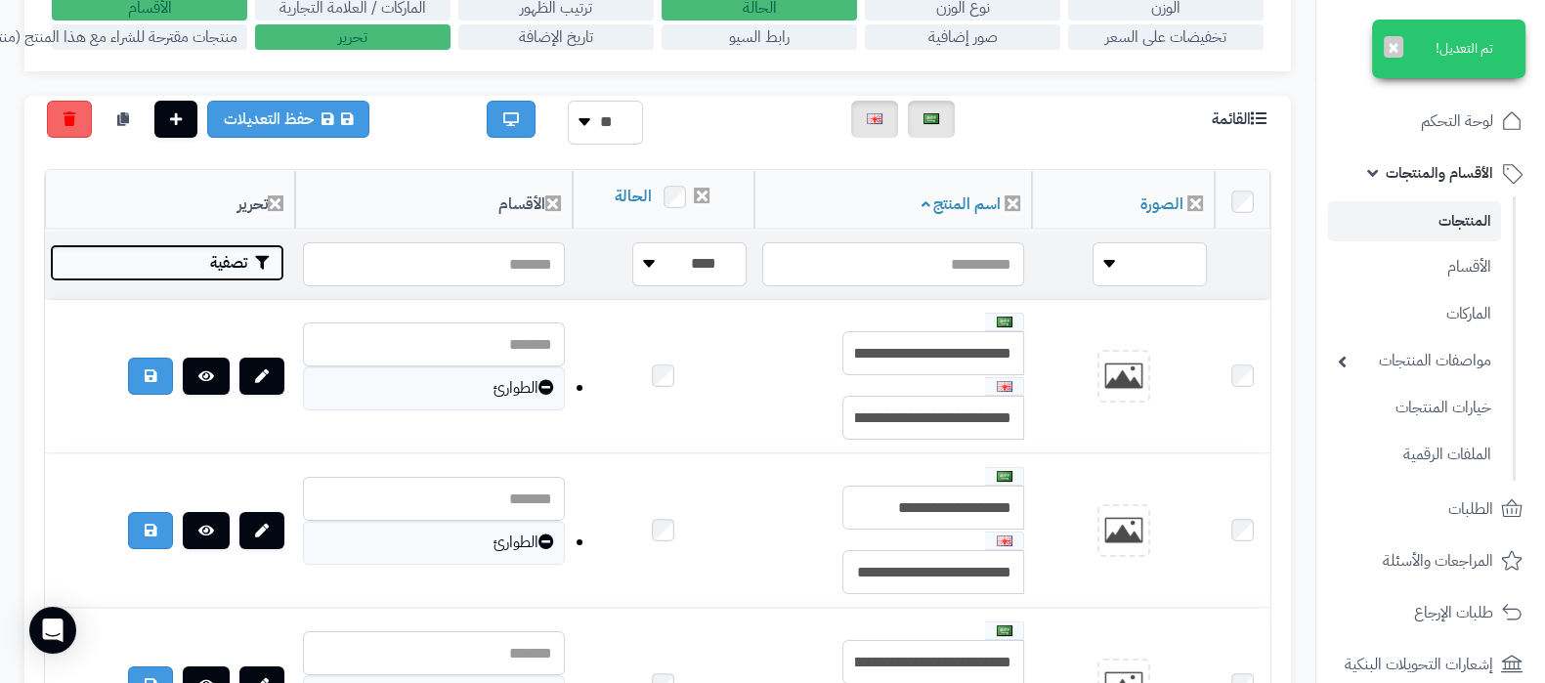
click at [175, 274] on button "تصفية" at bounding box center [167, 262] width 235 height 37
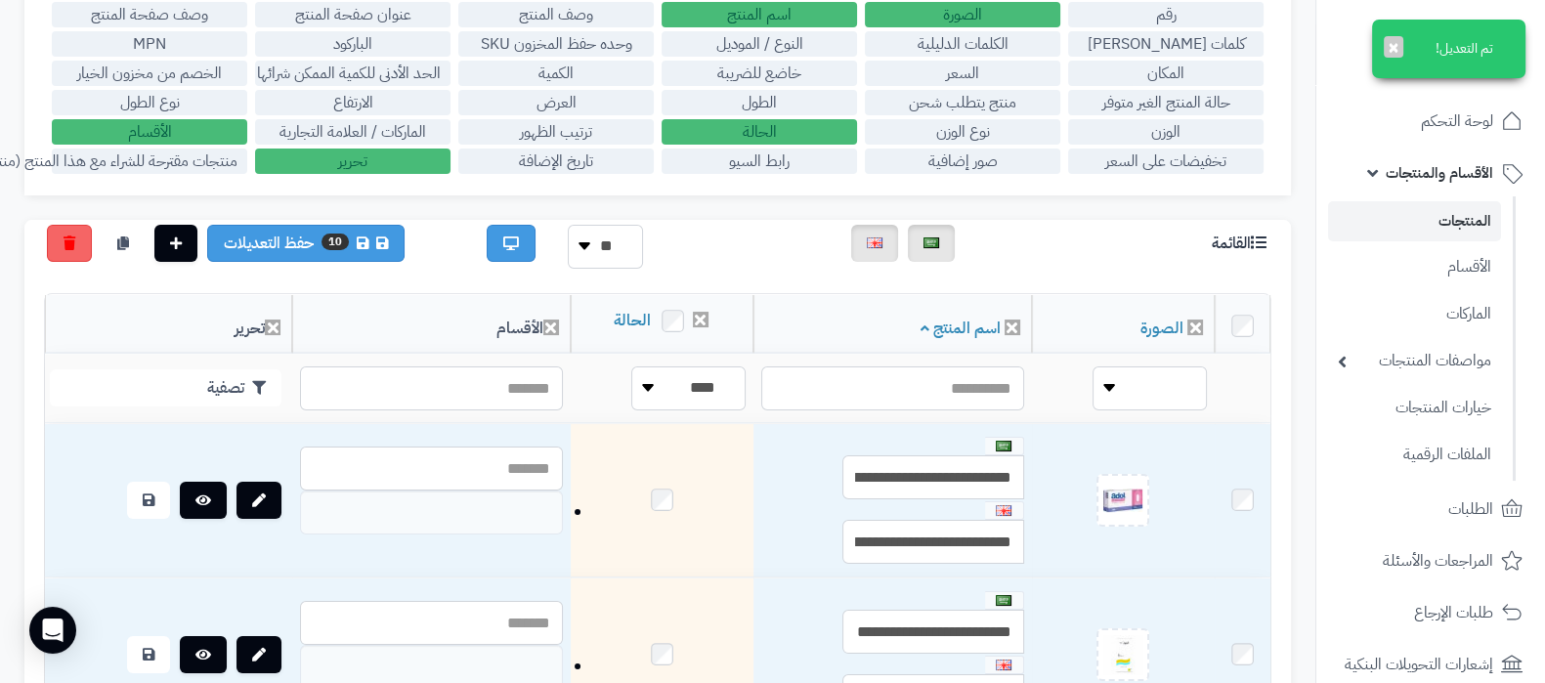
scroll to position [0, 0]
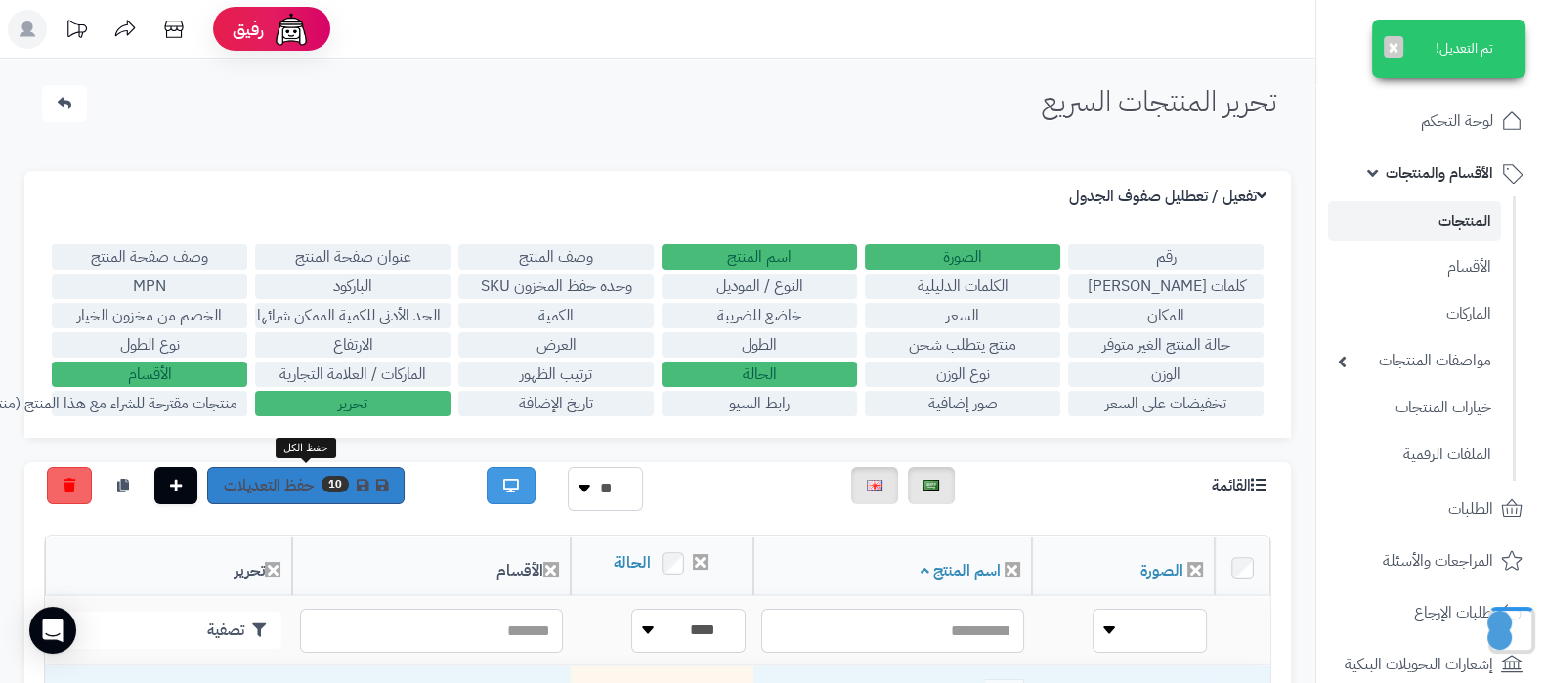
click at [309, 489] on link "10 حفظ التعديلات" at bounding box center [305, 485] width 197 height 37
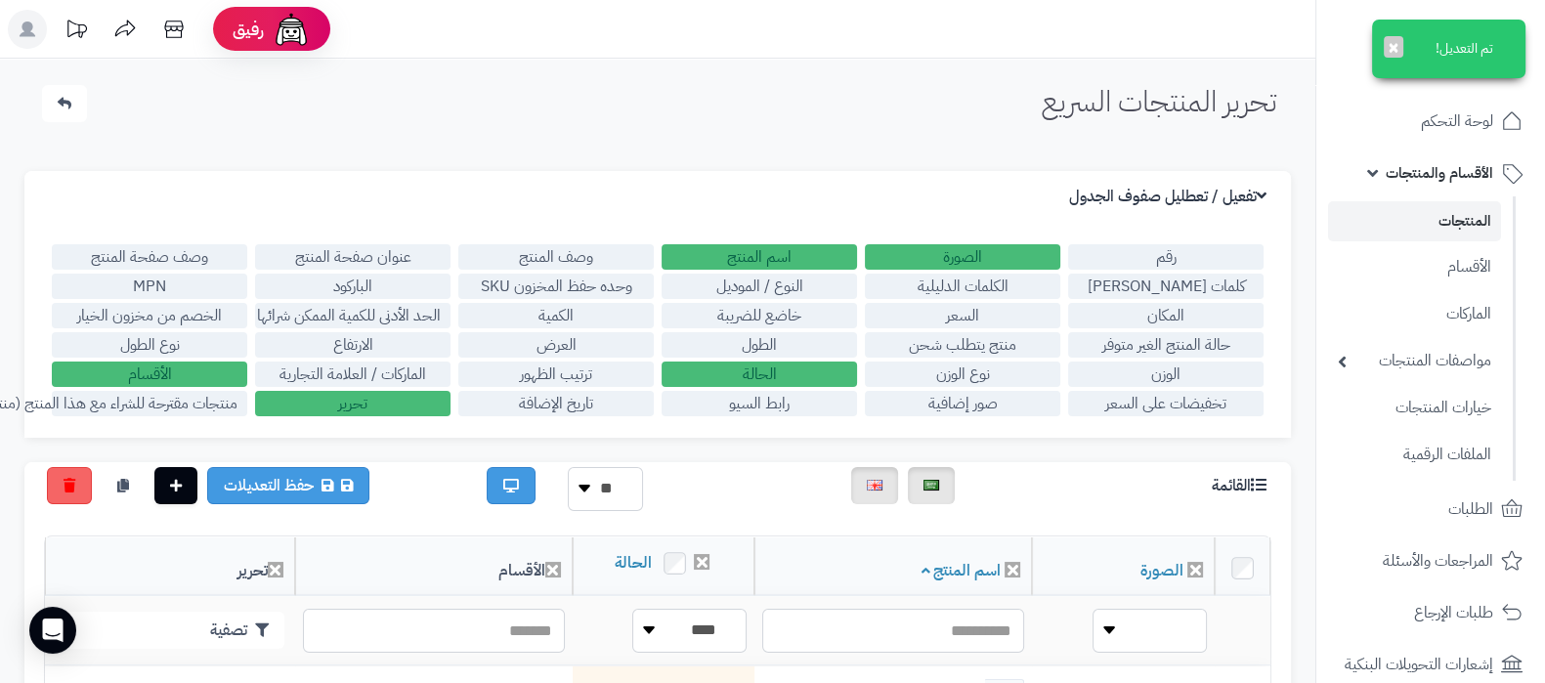
click at [1423, 213] on link "المنتجات" at bounding box center [1414, 221] width 173 height 40
